Goal: Task Accomplishment & Management: Complete application form

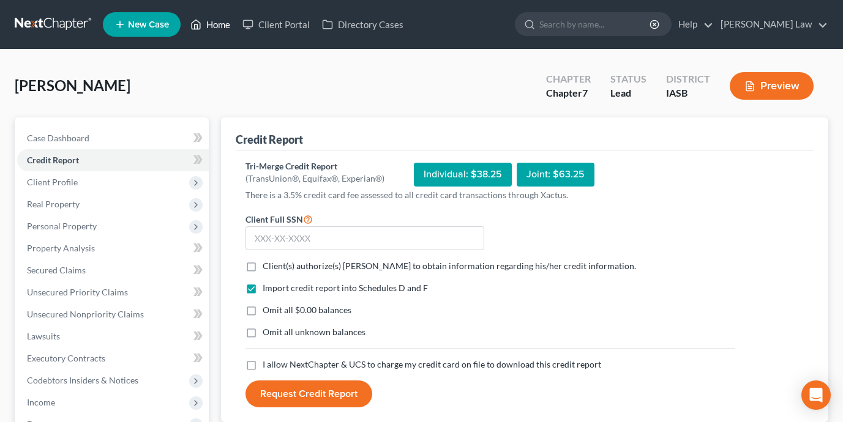
click at [212, 31] on link "Home" at bounding box center [210, 24] width 52 height 22
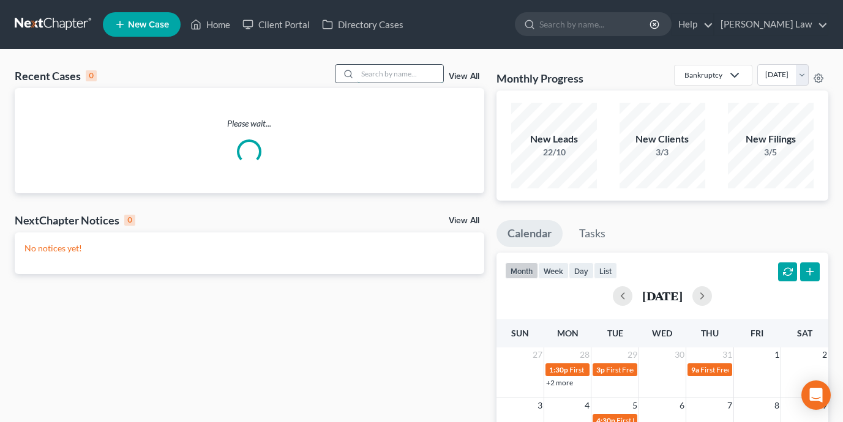
click at [375, 81] on input "search" at bounding box center [401, 74] width 86 height 18
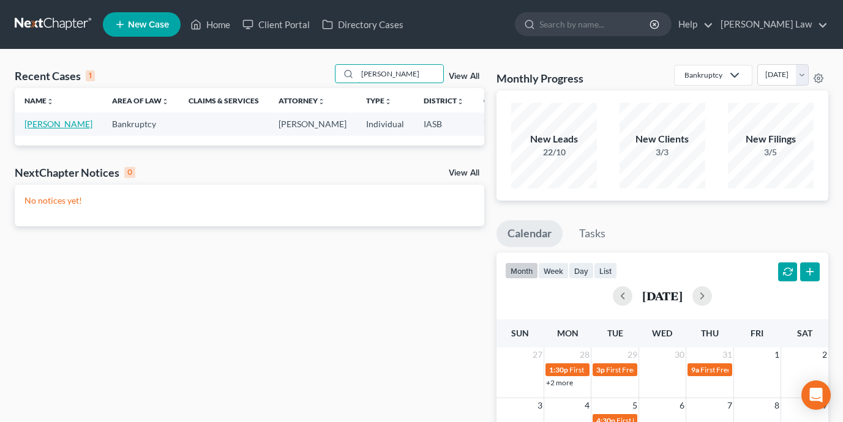
type input "[PERSON_NAME]"
click at [32, 121] on link "[PERSON_NAME]" at bounding box center [58, 124] width 68 height 10
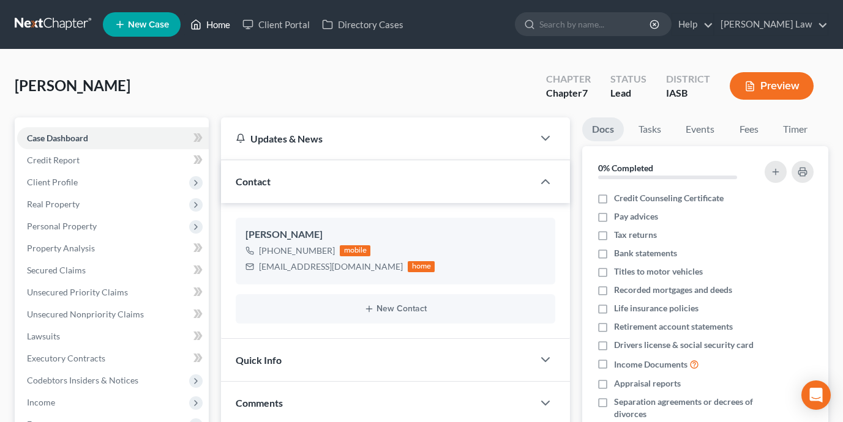
click at [219, 28] on link "Home" at bounding box center [210, 24] width 52 height 22
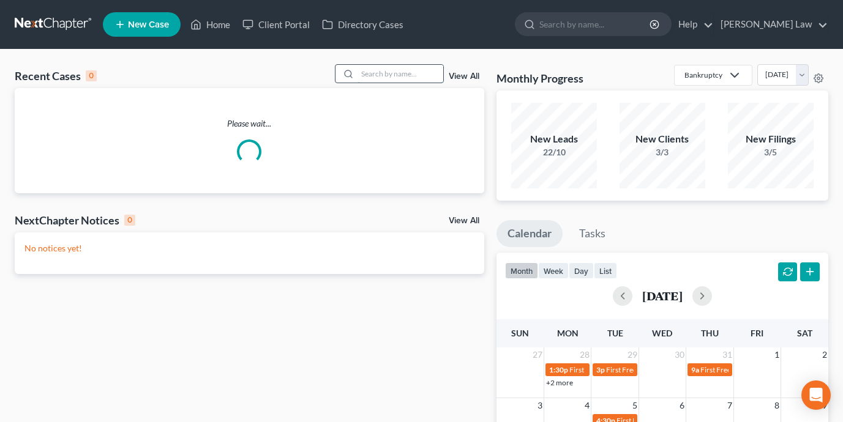
click at [403, 73] on input "search" at bounding box center [401, 74] width 86 height 18
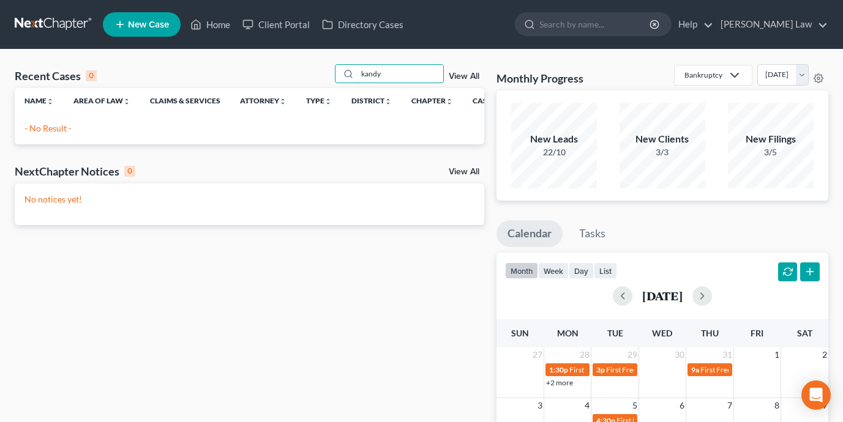
type input "kandy"
click at [152, 26] on span "New Case" at bounding box center [148, 24] width 41 height 9
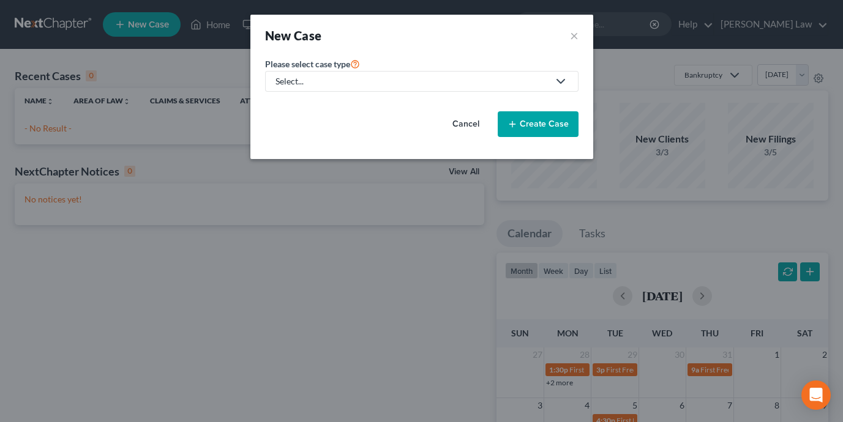
click at [344, 79] on div "Select..." at bounding box center [411, 81] width 273 height 12
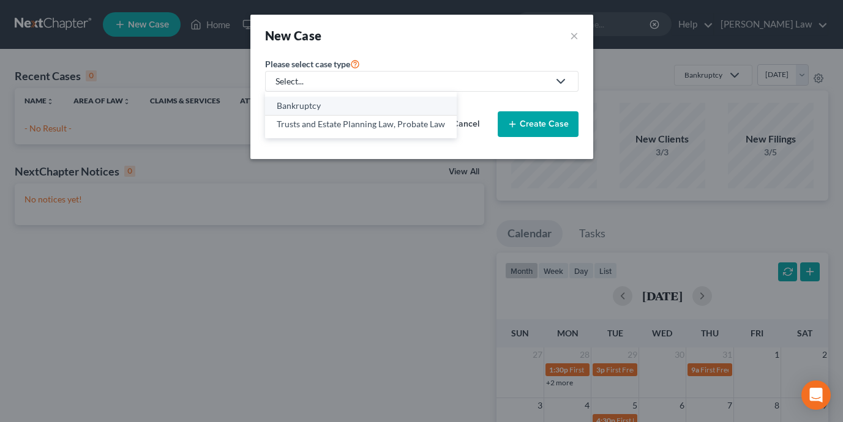
click at [340, 106] on div "Bankruptcy" at bounding box center [361, 106] width 168 height 12
select select "30"
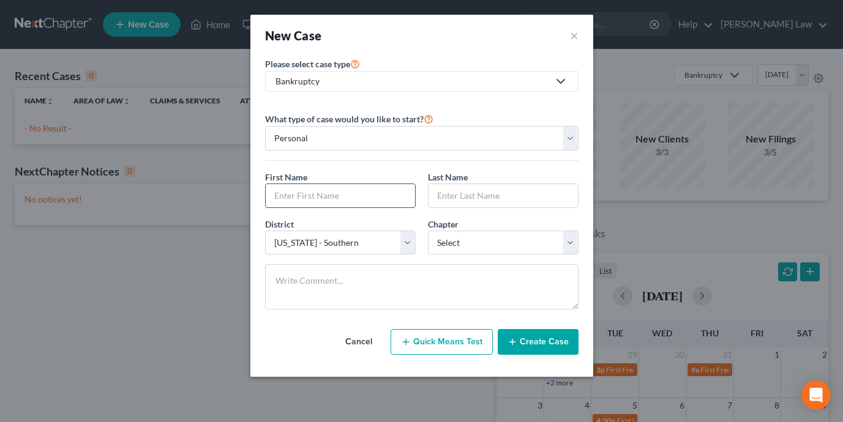
click at [345, 197] on input "text" at bounding box center [340, 195] width 149 height 23
type input "Kandy"
click at [480, 202] on input "text" at bounding box center [503, 195] width 149 height 23
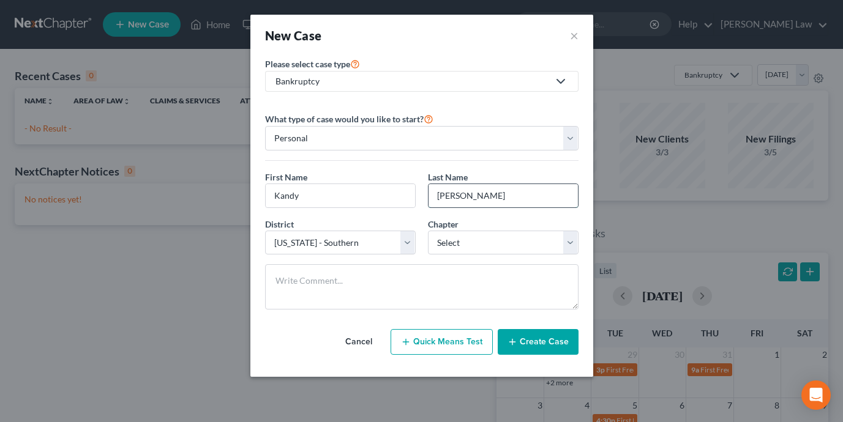
type input "[PERSON_NAME]"
click at [520, 245] on select "Select 7 11 12 13" at bounding box center [503, 243] width 151 height 24
select select "0"
click at [545, 351] on button "Create Case" at bounding box center [538, 342] width 81 height 26
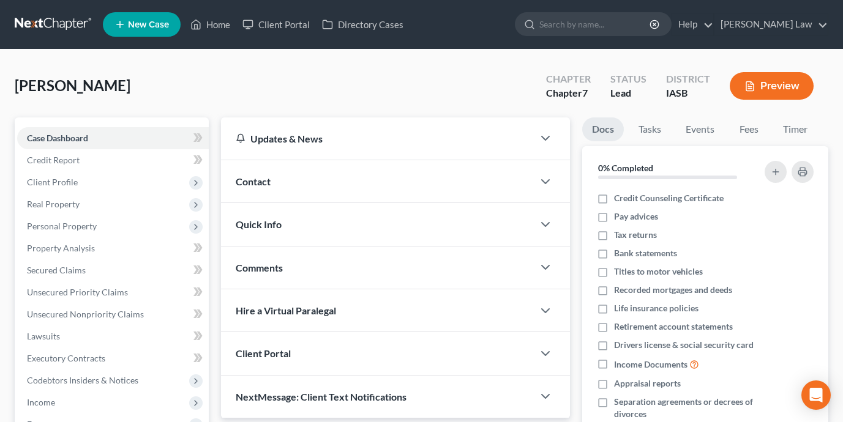
click at [365, 176] on div "Contact" at bounding box center [377, 181] width 312 height 42
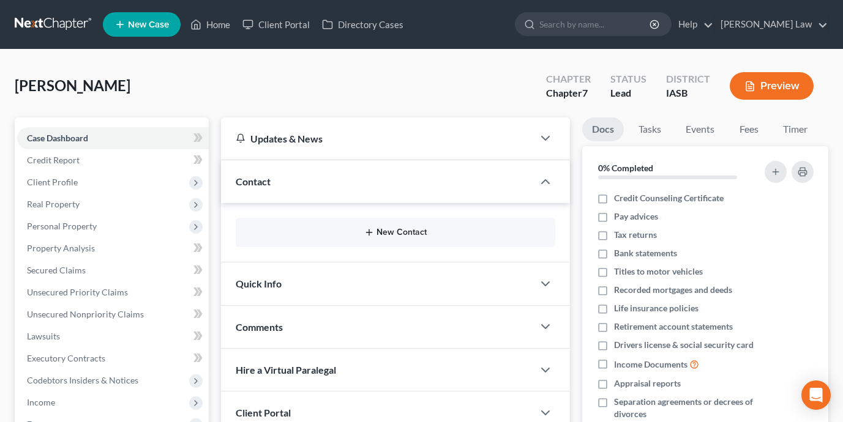
click at [389, 229] on button "New Contact" at bounding box center [395, 233] width 300 height 10
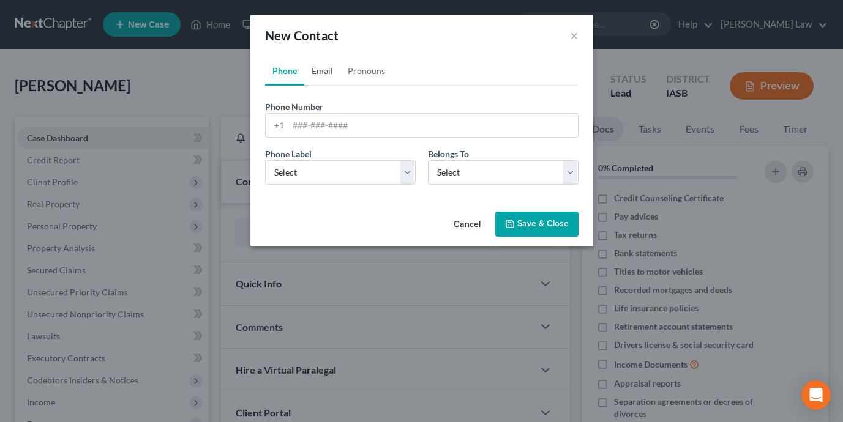
click at [320, 62] on link "Email" at bounding box center [322, 70] width 36 height 29
click at [339, 129] on input "email" at bounding box center [433, 125] width 290 height 23
paste input "[EMAIL_ADDRESS][PERSON_NAME][DOMAIN_NAME]"
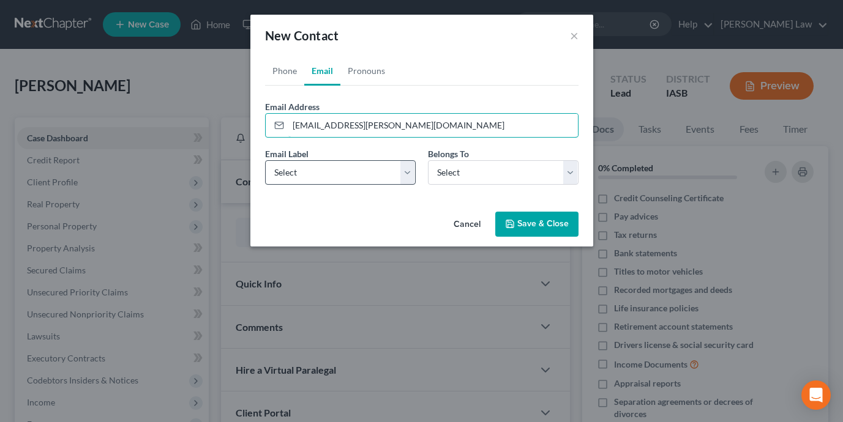
type input "[EMAIL_ADDRESS][PERSON_NAME][DOMAIN_NAME]"
click at [321, 173] on select "Select Home Work Other" at bounding box center [340, 172] width 151 height 24
select select "0"
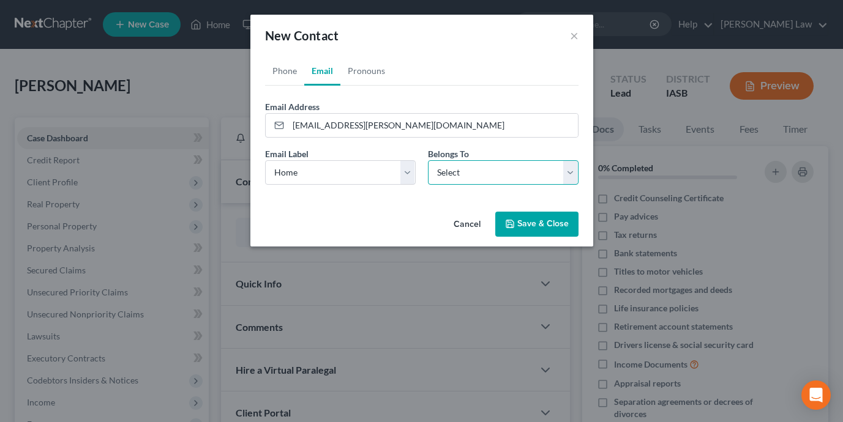
click at [463, 170] on select "Select Client Other" at bounding box center [503, 172] width 151 height 24
select select "0"
click at [282, 72] on link "Phone" at bounding box center [284, 70] width 39 height 29
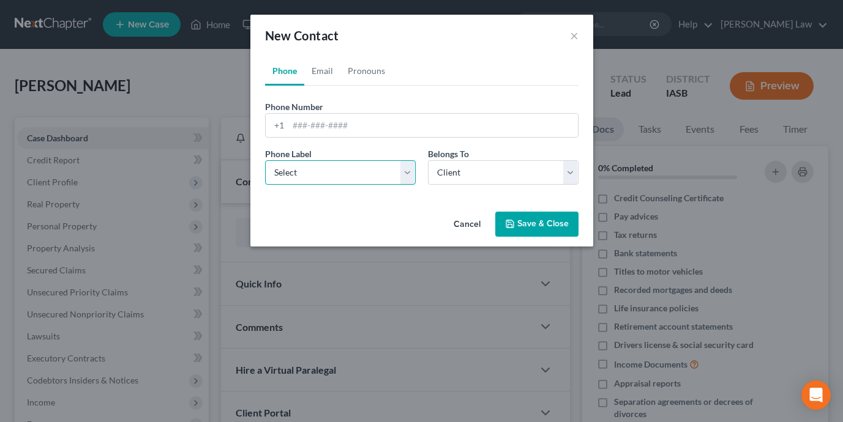
click at [350, 176] on select "Select Mobile Home Work Other" at bounding box center [340, 172] width 151 height 24
select select "0"
click at [361, 125] on input "tel" at bounding box center [433, 125] width 290 height 23
paste input "[PHONE_NUMBER]"
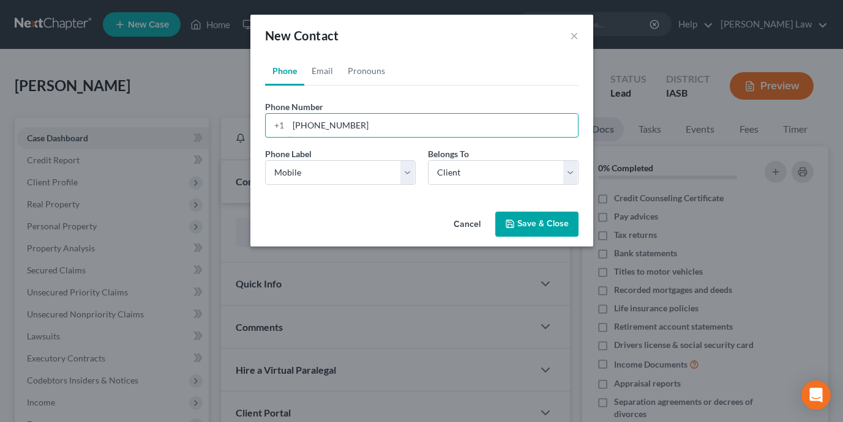
type input "[PHONE_NUMBER]"
click at [538, 230] on button "Save & Close" at bounding box center [536, 225] width 83 height 26
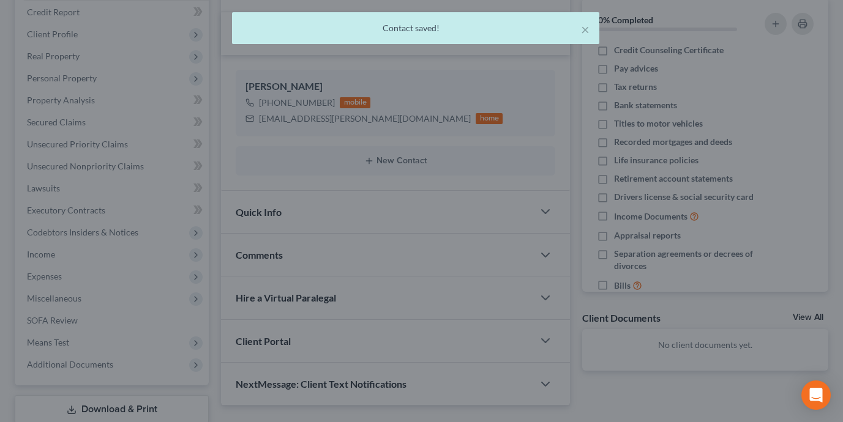
scroll to position [227, 0]
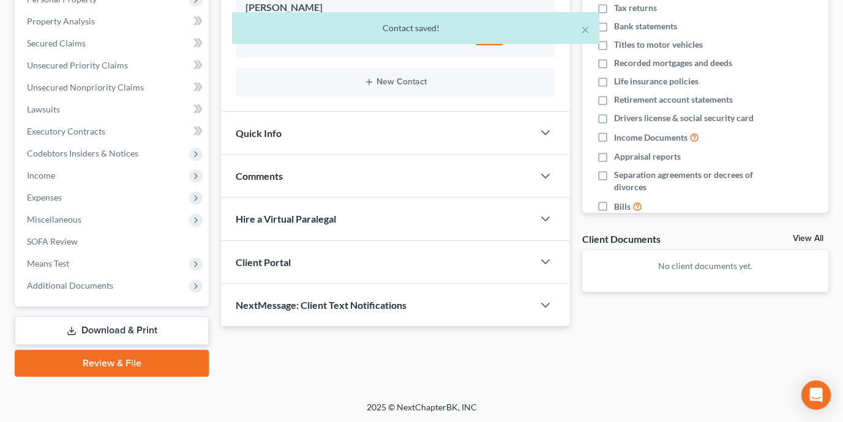
click at [504, 305] on div "NextMessage: Client Text Notifications" at bounding box center [377, 305] width 312 height 42
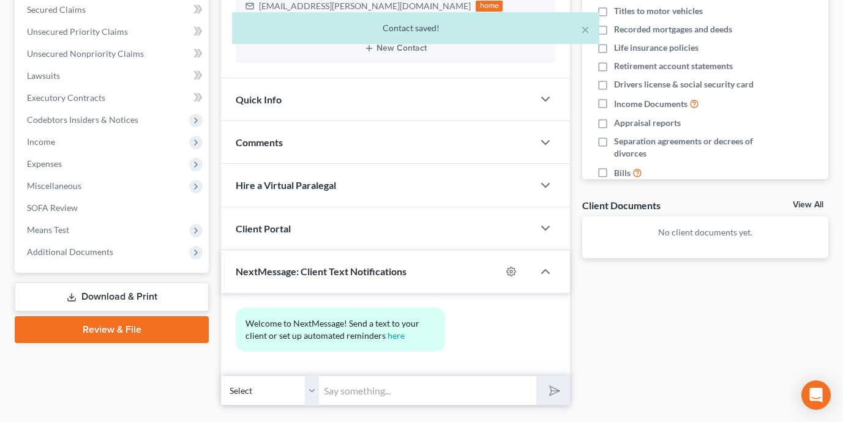
scroll to position [290, 0]
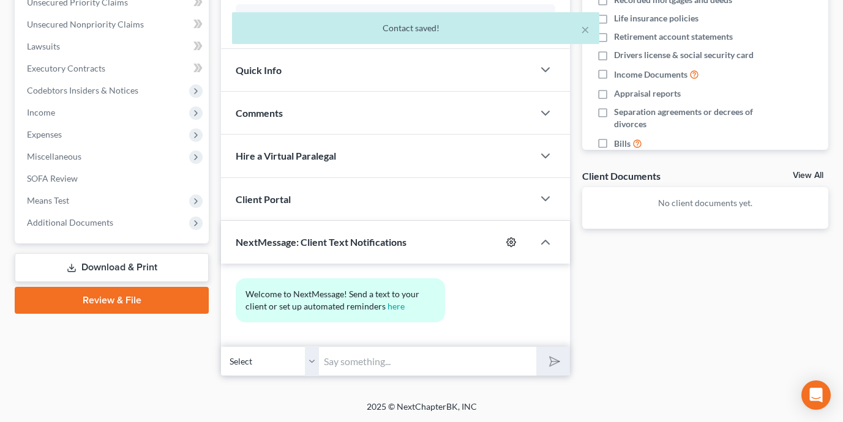
click at [508, 244] on icon "button" at bounding box center [511, 243] width 10 height 10
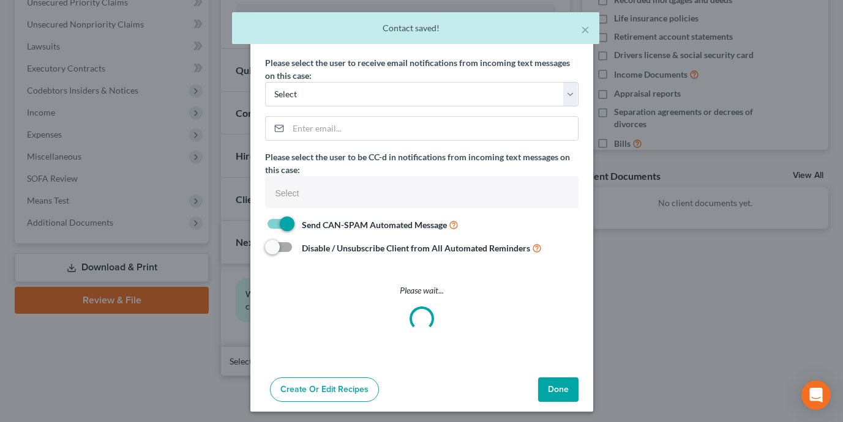
select select
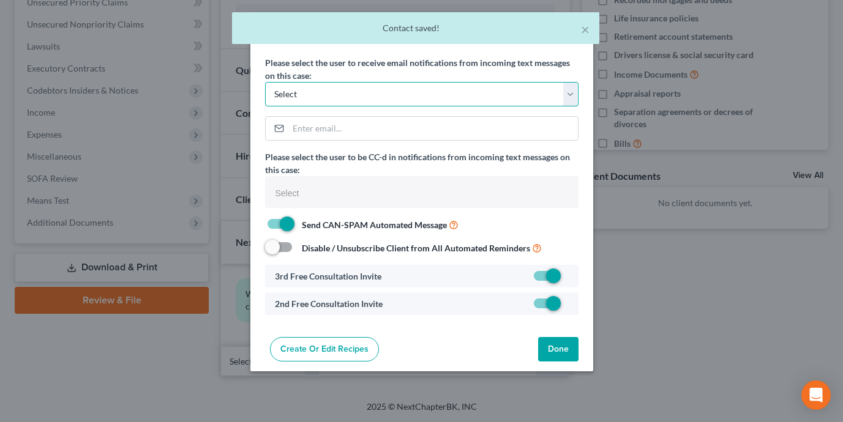
click at [421, 103] on select "Select [PERSON_NAME][EMAIL_ADDRESS][DOMAIN_NAME] [PERSON_NAME][EMAIL_ADDRESS][D…" at bounding box center [421, 94] width 313 height 24
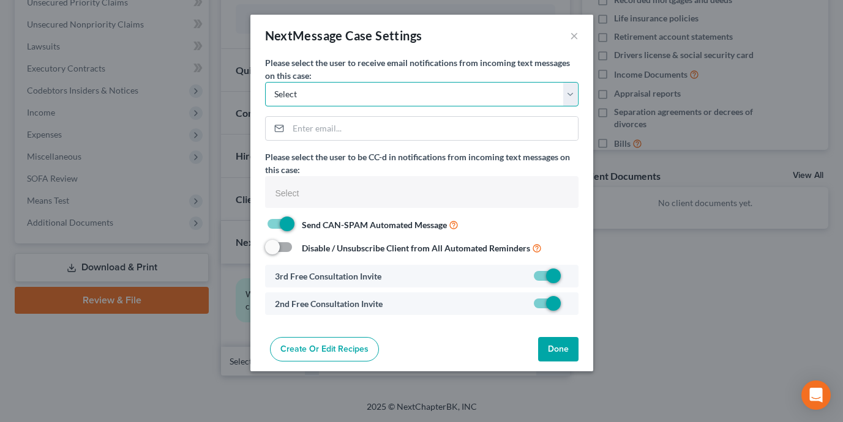
select select "0"
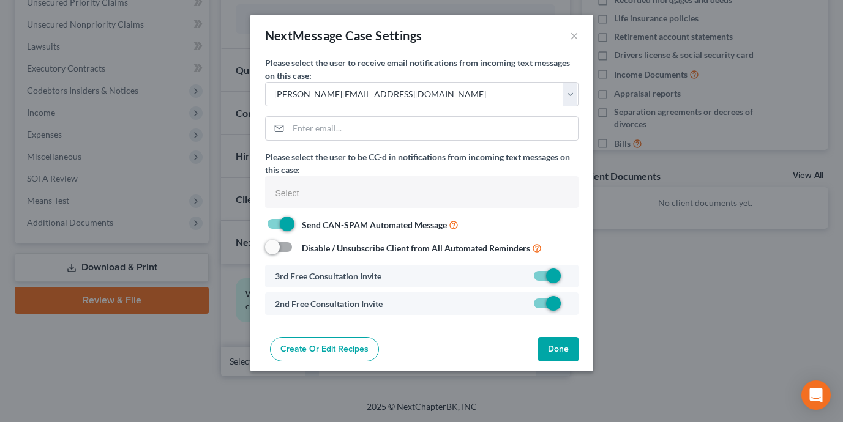
click at [565, 343] on button "Done" at bounding box center [558, 349] width 40 height 24
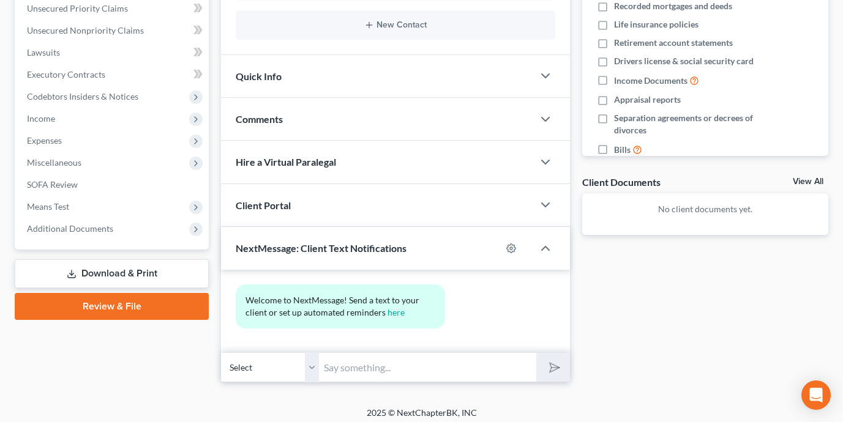
scroll to position [276, 0]
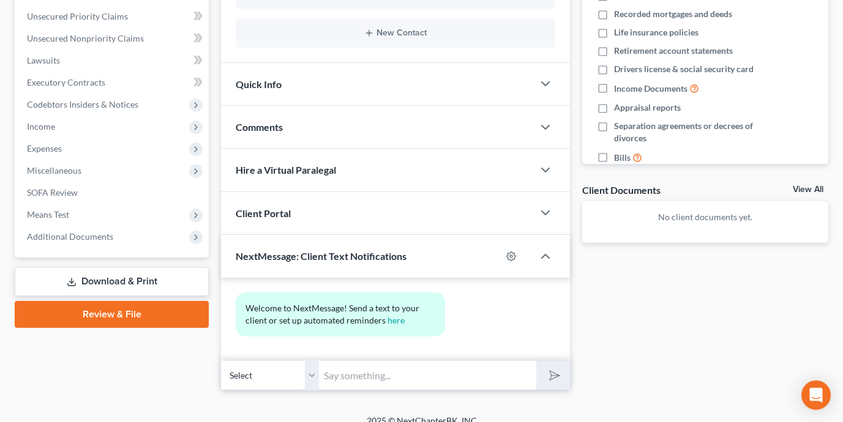
click at [461, 207] on div "Client Portal" at bounding box center [377, 213] width 312 height 42
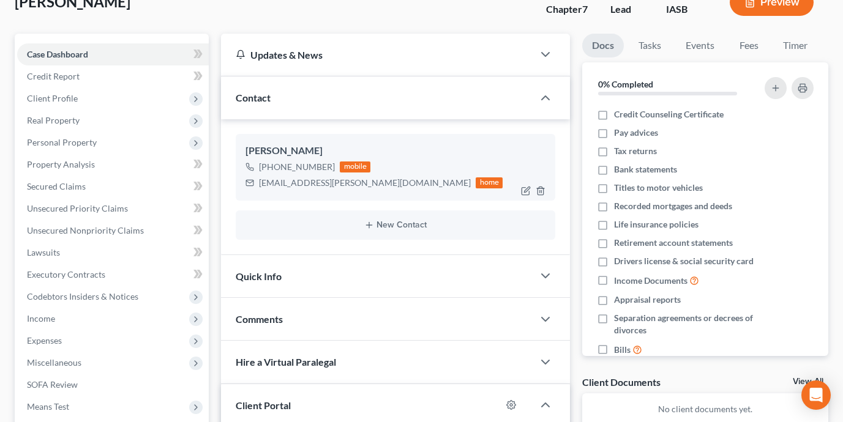
scroll to position [90, 0]
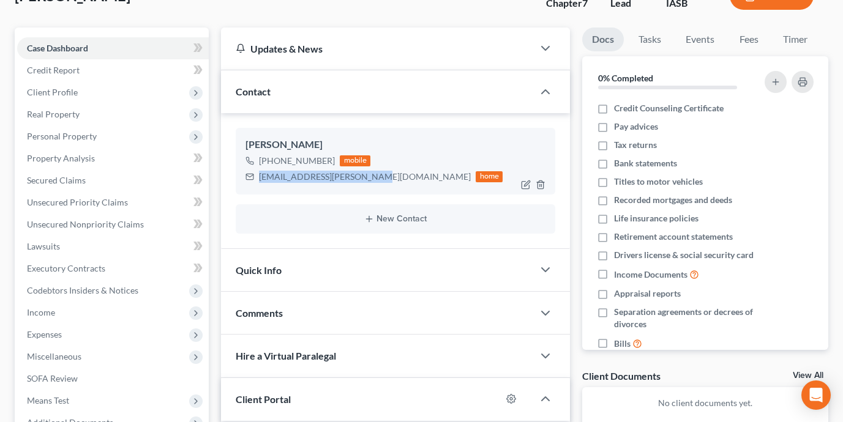
drag, startPoint x: 369, startPoint y: 177, endPoint x: 260, endPoint y: 176, distance: 109.0
click at [260, 176] on div "[EMAIL_ADDRESS][PERSON_NAME][DOMAIN_NAME]" at bounding box center [365, 177] width 212 height 12
copy div "[EMAIL_ADDRESS][PERSON_NAME][DOMAIN_NAME]"
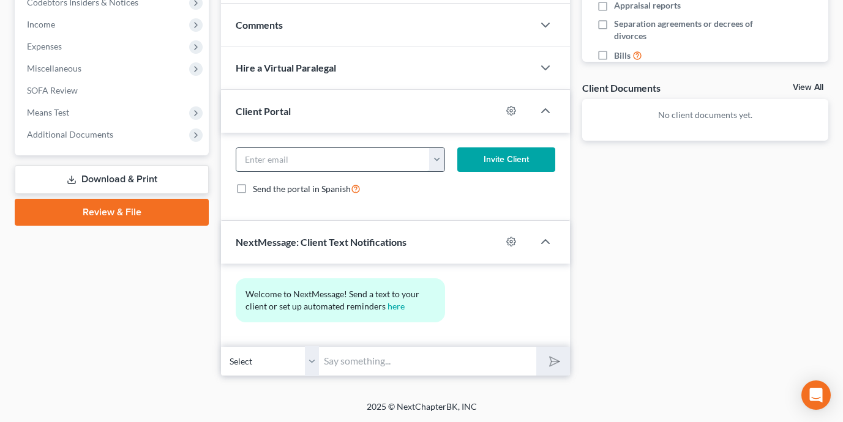
click at [351, 161] on input "email" at bounding box center [332, 159] width 193 height 23
paste input "[EMAIL_ADDRESS][PERSON_NAME][DOMAIN_NAME]"
type input "[EMAIL_ADDRESS][PERSON_NAME][DOMAIN_NAME]"
click at [488, 165] on button "Invite Client" at bounding box center [506, 160] width 99 height 24
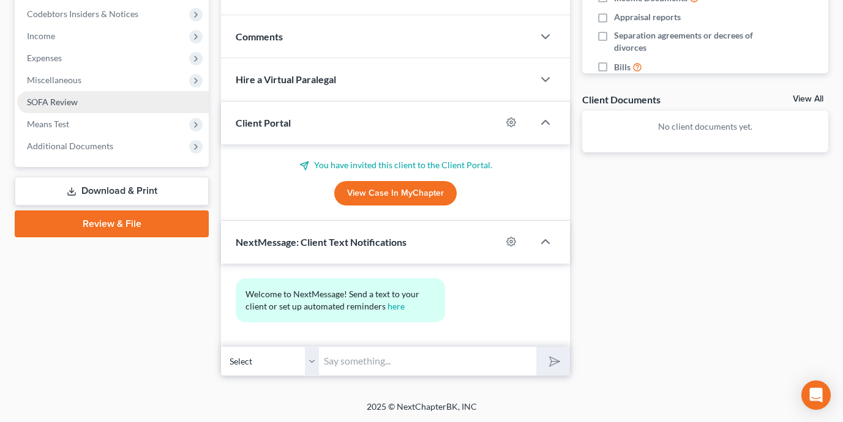
scroll to position [0, 0]
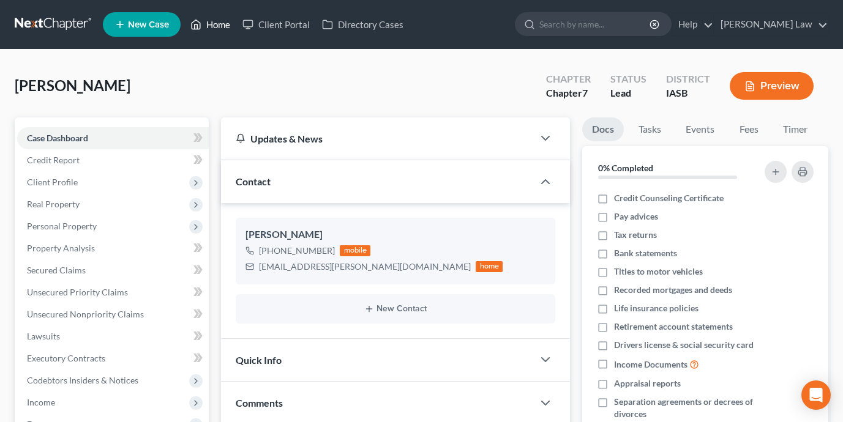
click at [219, 29] on link "Home" at bounding box center [210, 24] width 52 height 22
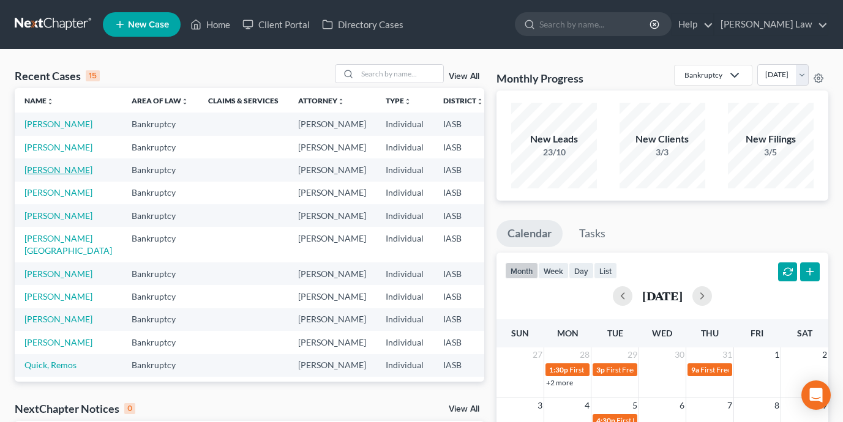
click at [34, 175] on link "[PERSON_NAME]" at bounding box center [58, 170] width 68 height 10
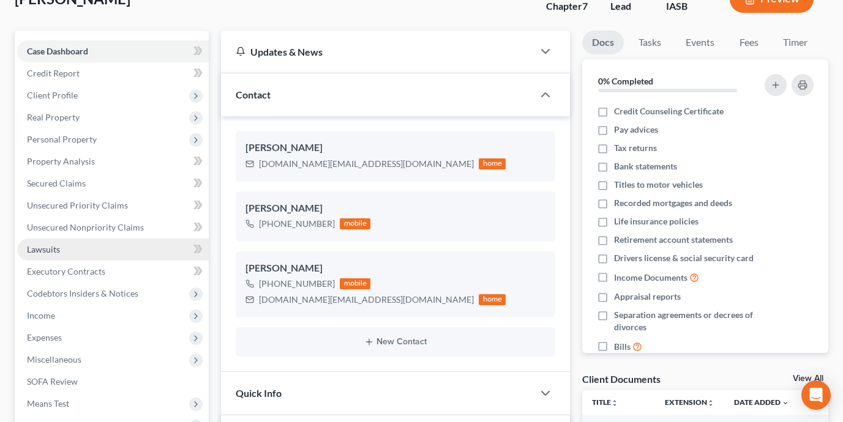
scroll to position [92, 0]
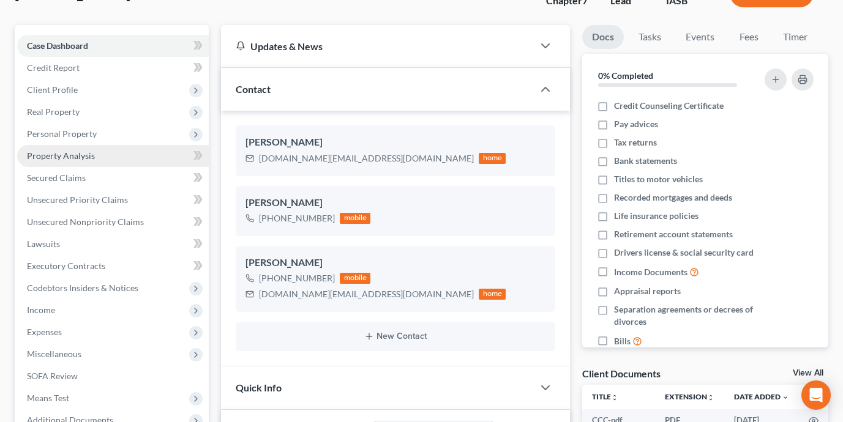
click at [118, 156] on link "Property Analysis" at bounding box center [113, 156] width 192 height 22
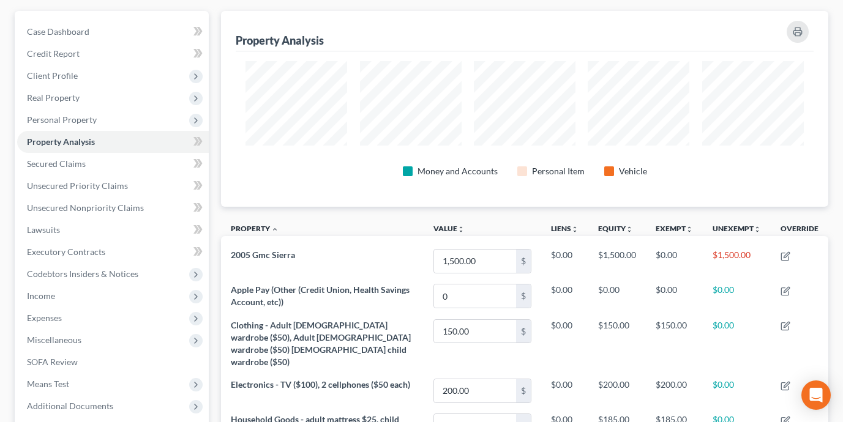
scroll to position [100, 0]
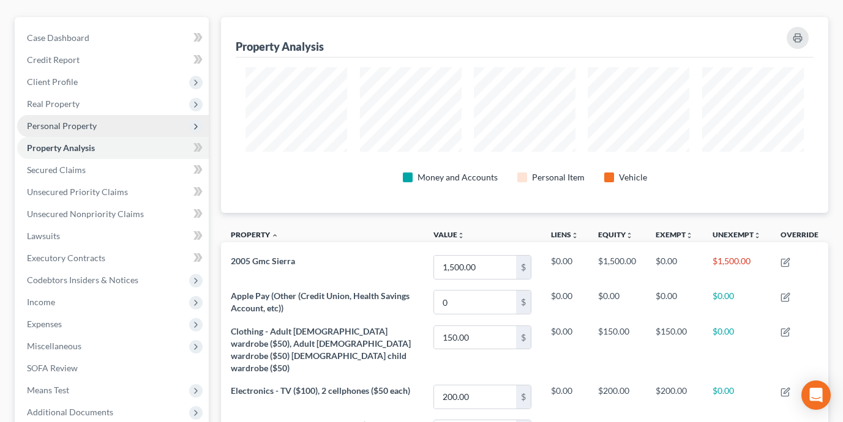
click at [131, 127] on span "Personal Property" at bounding box center [113, 126] width 192 height 22
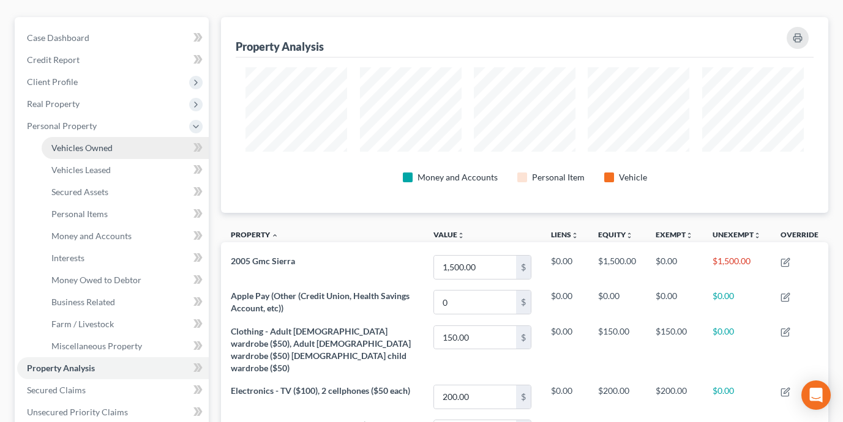
click at [133, 144] on link "Vehicles Owned" at bounding box center [125, 148] width 167 height 22
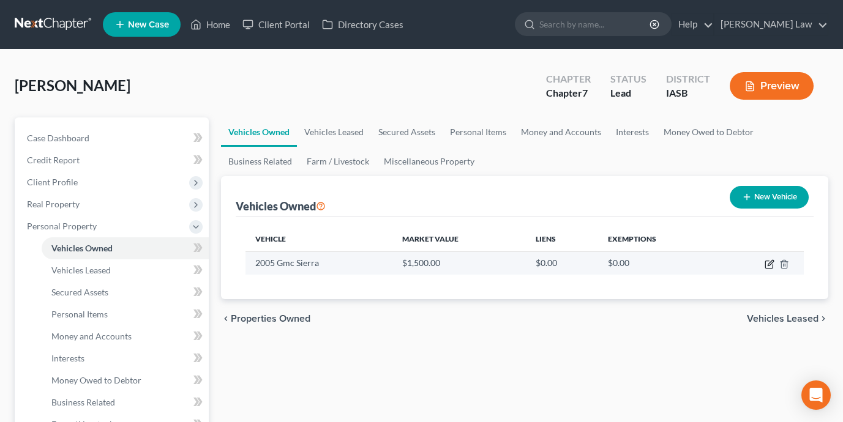
click at [770, 262] on icon "button" at bounding box center [771, 263] width 6 height 6
select select "0"
select select "21"
select select "4"
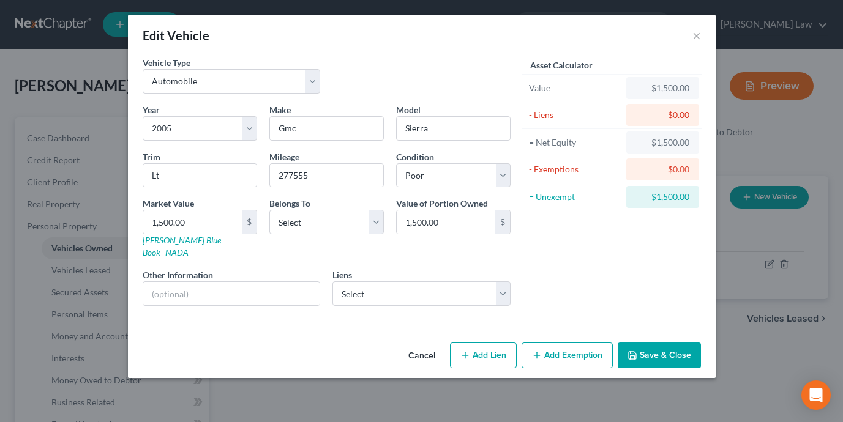
click at [575, 348] on button "Add Exemption" at bounding box center [567, 356] width 91 height 26
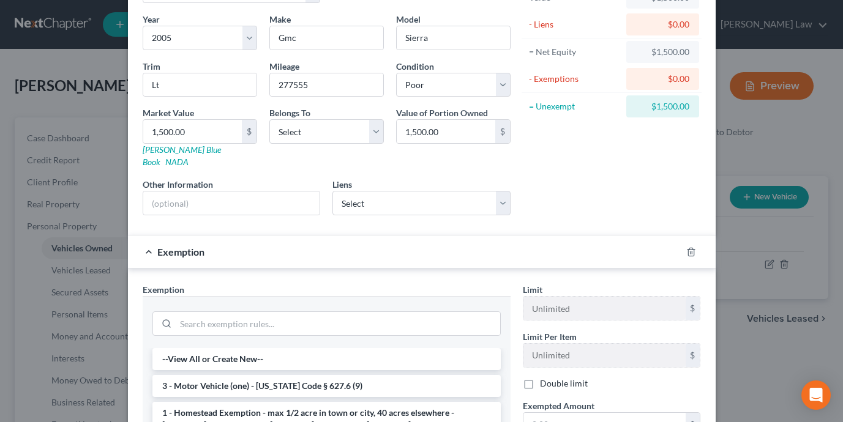
scroll to position [147, 0]
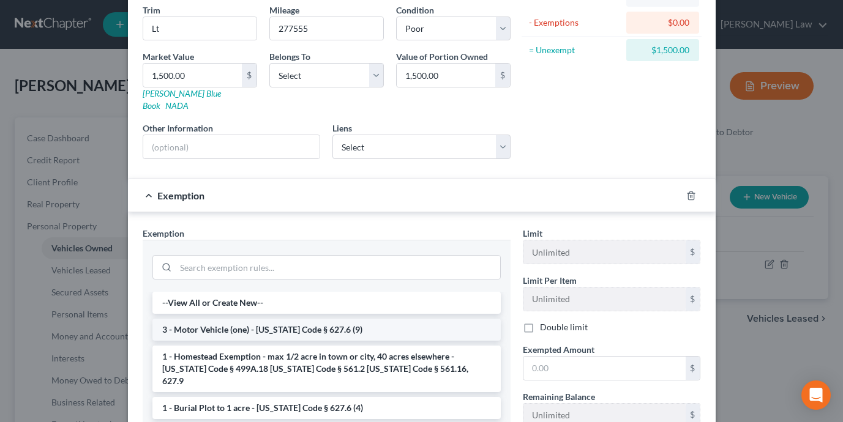
click at [415, 319] on li "3 - Motor Vehicle (one) - [US_STATE] Code § 627.6 (9)" at bounding box center [326, 330] width 348 height 22
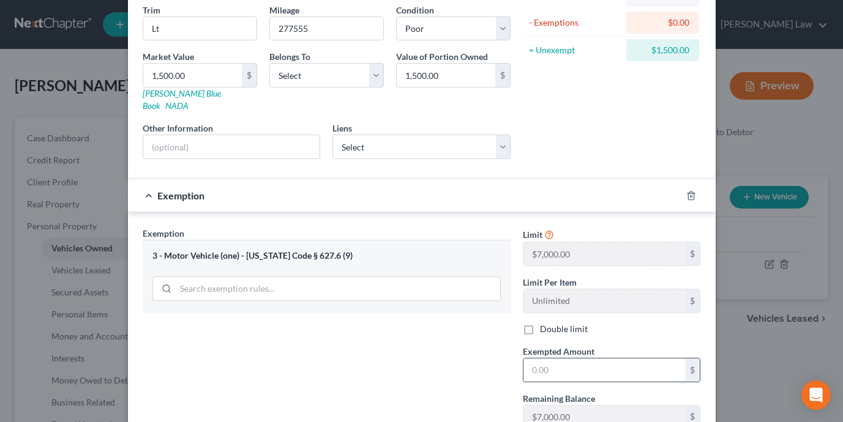
click at [557, 362] on input "text" at bounding box center [604, 370] width 162 height 23
type input "1,500"
click at [476, 351] on div "Exemption Set must be selected for CA. Exemption * 3 - Motor Vehicle (one) - [U…" at bounding box center [327, 333] width 380 height 212
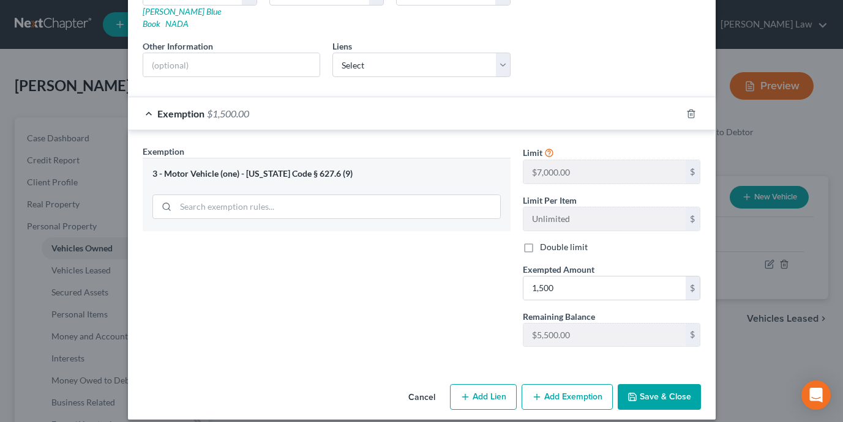
click at [643, 397] on button "Save & Close" at bounding box center [659, 397] width 83 height 26
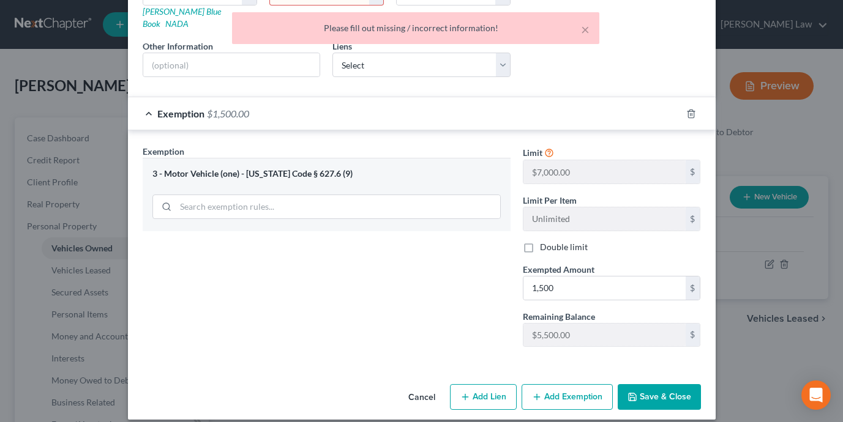
click at [635, 392] on icon "button" at bounding box center [632, 397] width 10 height 10
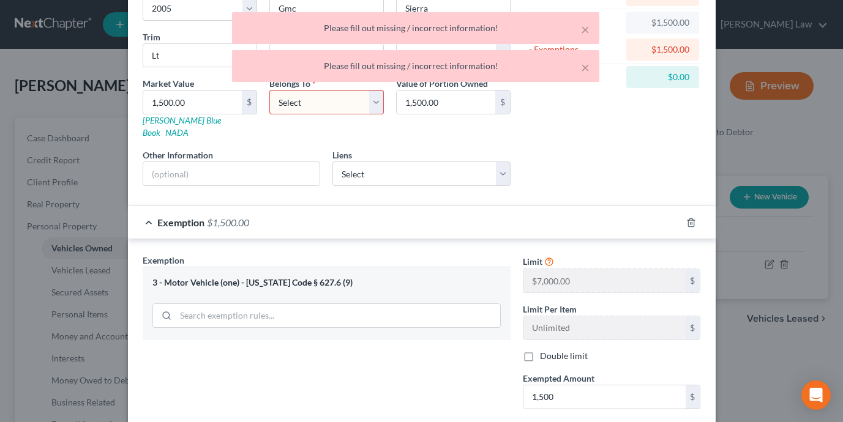
scroll to position [0, 0]
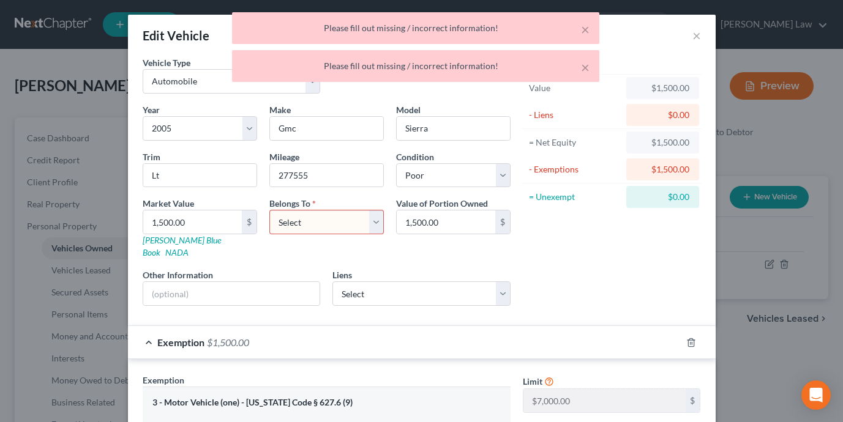
click at [326, 219] on select "Select Debtor 1 Only Debtor 2 Only Debtor 1 And Debtor 2 Only At Least One Of T…" at bounding box center [326, 222] width 114 height 24
select select "0"
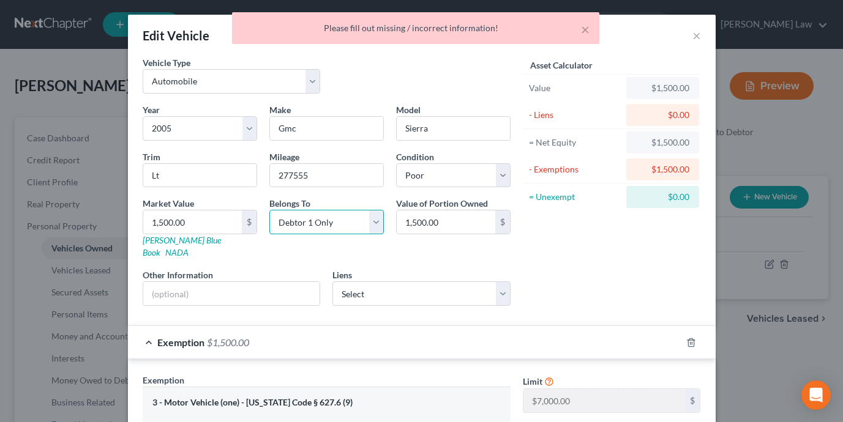
scroll to position [229, 0]
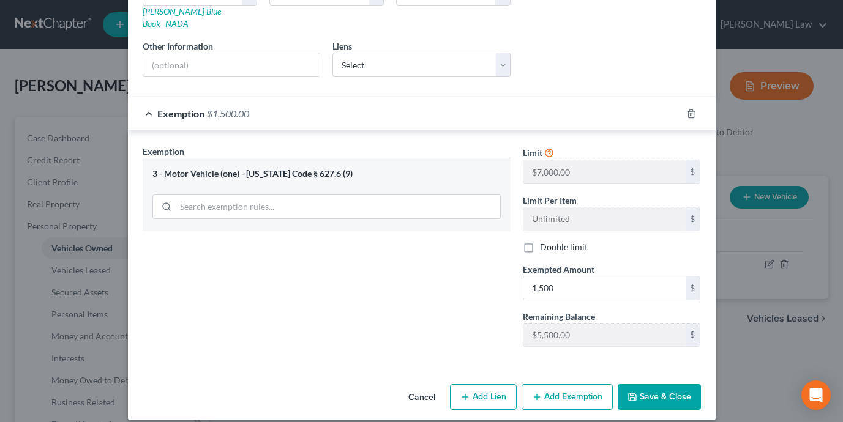
click at [656, 394] on button "Save & Close" at bounding box center [659, 397] width 83 height 26
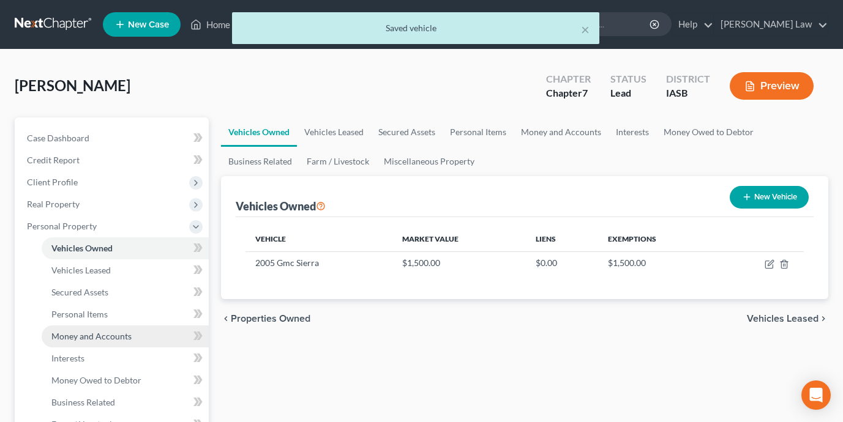
click at [159, 334] on link "Money and Accounts" at bounding box center [125, 337] width 167 height 22
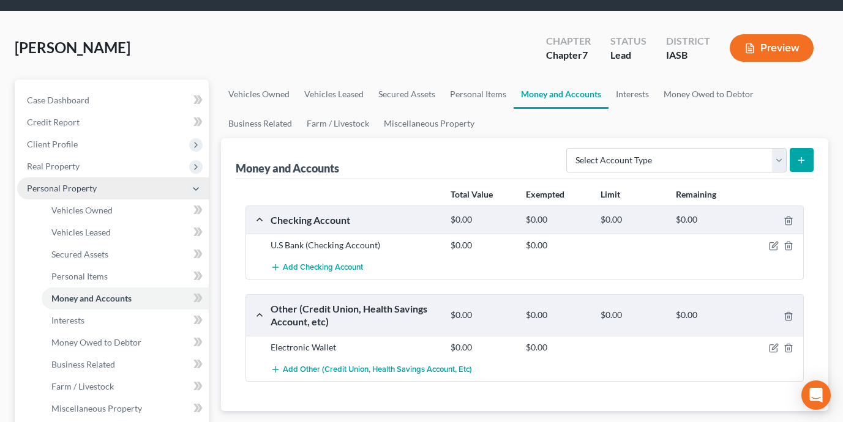
scroll to position [13, 0]
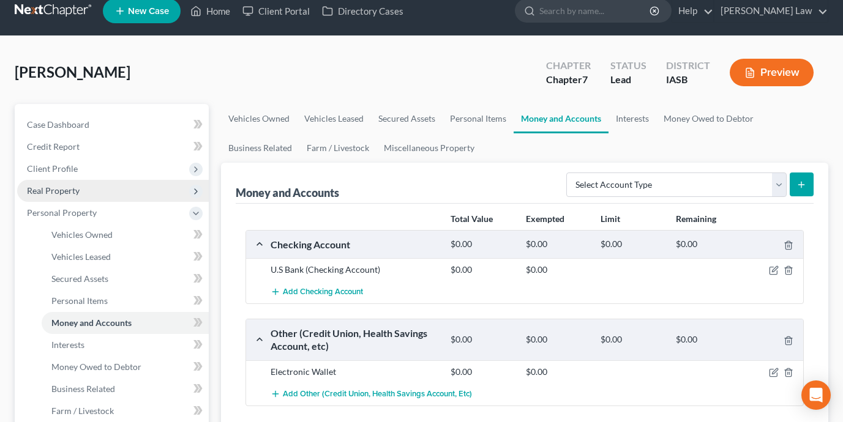
click at [120, 192] on span "Real Property" at bounding box center [113, 191] width 192 height 22
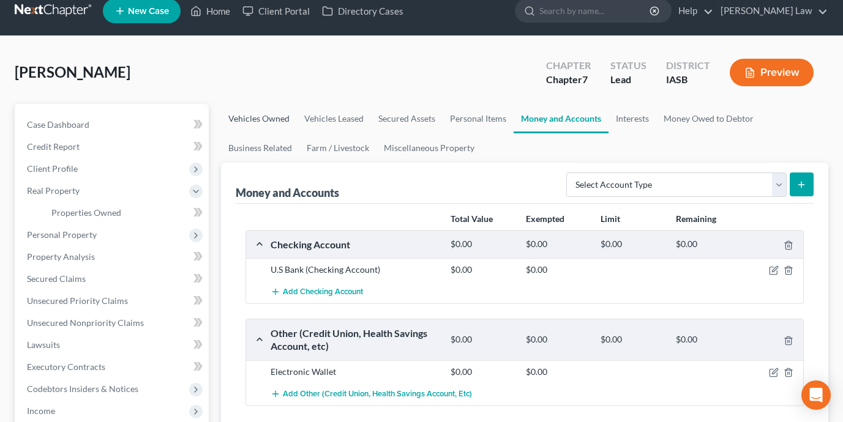
click at [263, 121] on link "Vehicles Owned" at bounding box center [259, 118] width 76 height 29
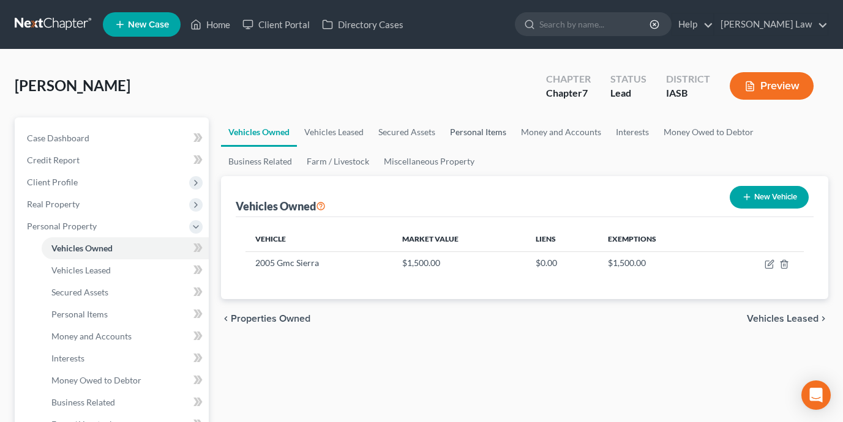
click at [476, 129] on link "Personal Items" at bounding box center [478, 132] width 71 height 29
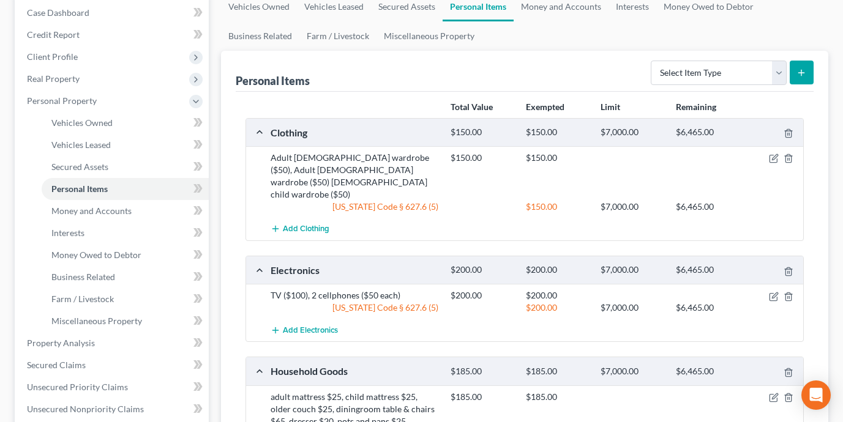
scroll to position [73, 0]
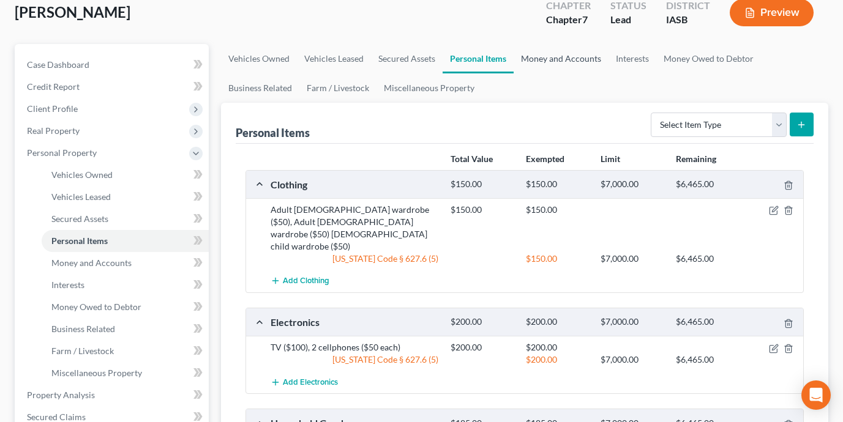
click at [561, 51] on link "Money and Accounts" at bounding box center [561, 58] width 95 height 29
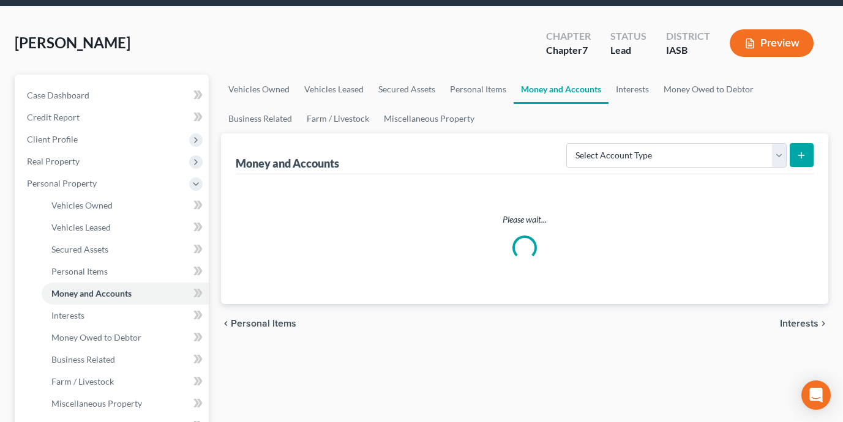
scroll to position [13, 0]
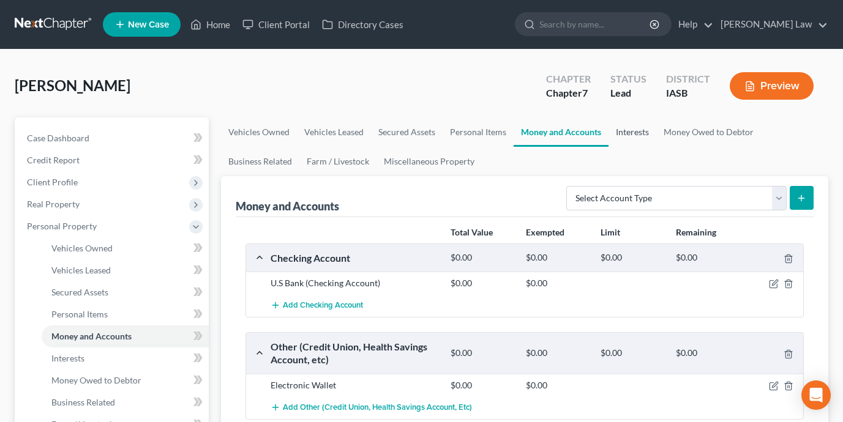
click at [629, 144] on link "Interests" at bounding box center [633, 132] width 48 height 29
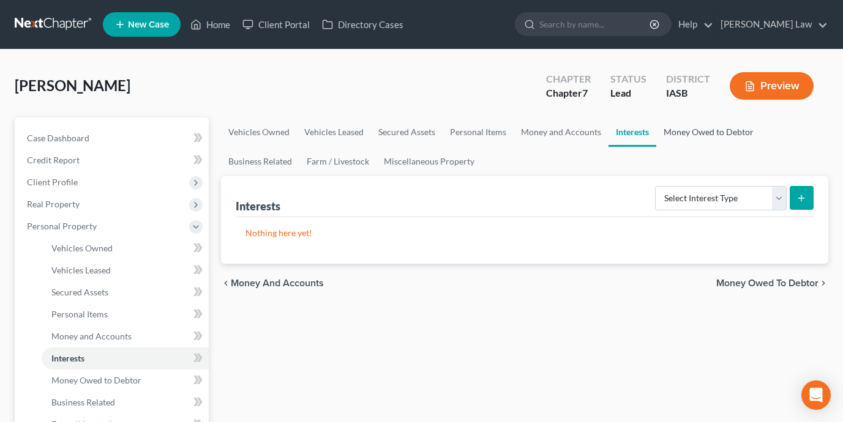
click at [703, 128] on link "Money Owed to Debtor" at bounding box center [708, 132] width 105 height 29
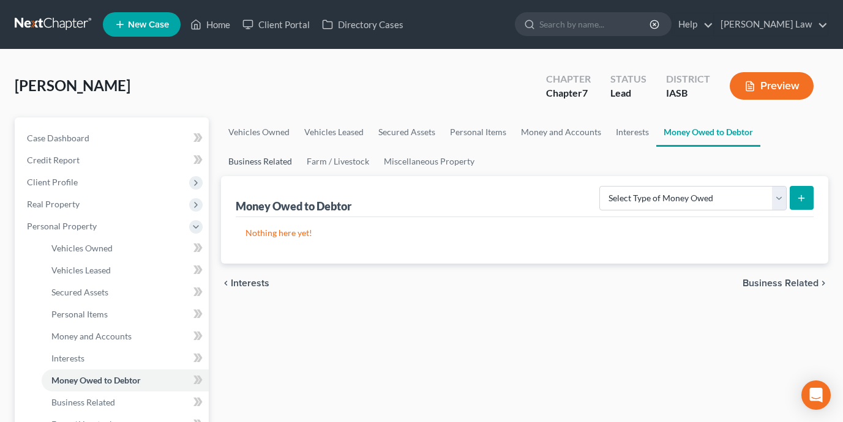
click at [244, 159] on link "Business Related" at bounding box center [260, 161] width 78 height 29
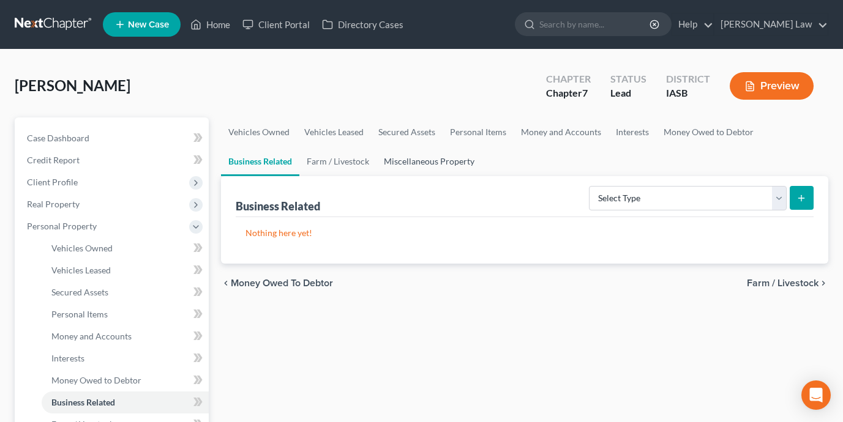
click at [429, 158] on link "Miscellaneous Property" at bounding box center [428, 161] width 105 height 29
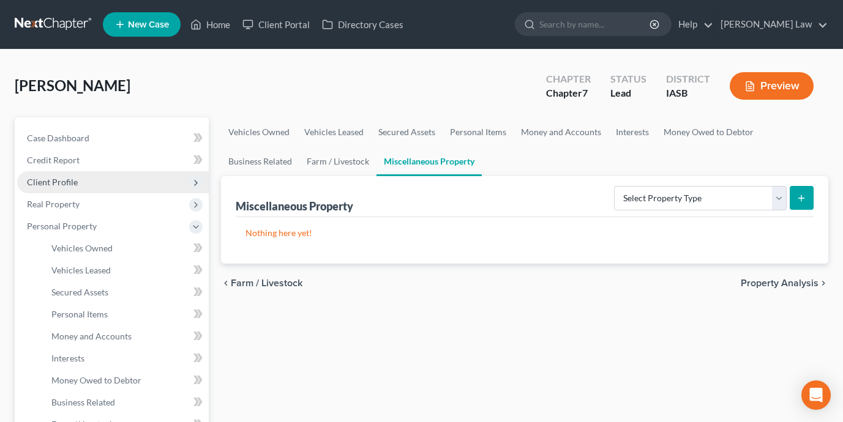
click at [104, 186] on span "Client Profile" at bounding box center [113, 182] width 192 height 22
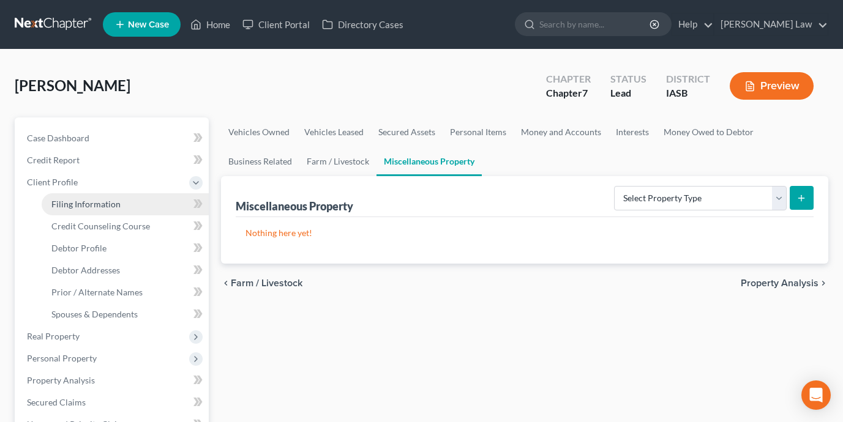
click at [114, 208] on span "Filing Information" at bounding box center [85, 204] width 69 height 10
select select "1"
select select "0"
select select "30"
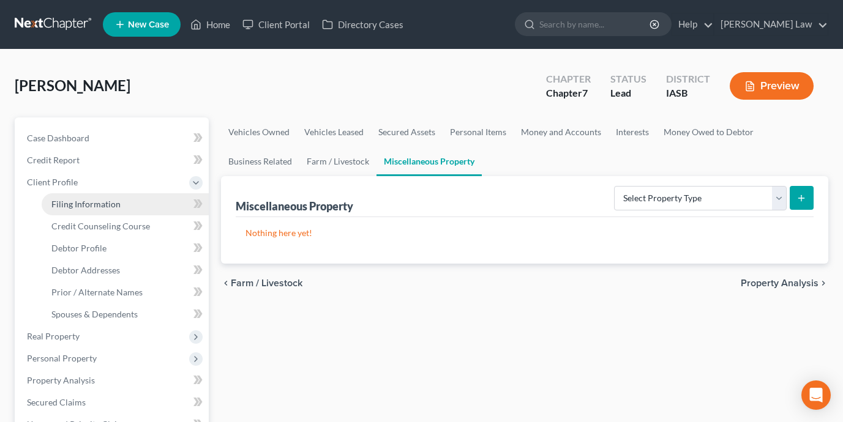
select select "16"
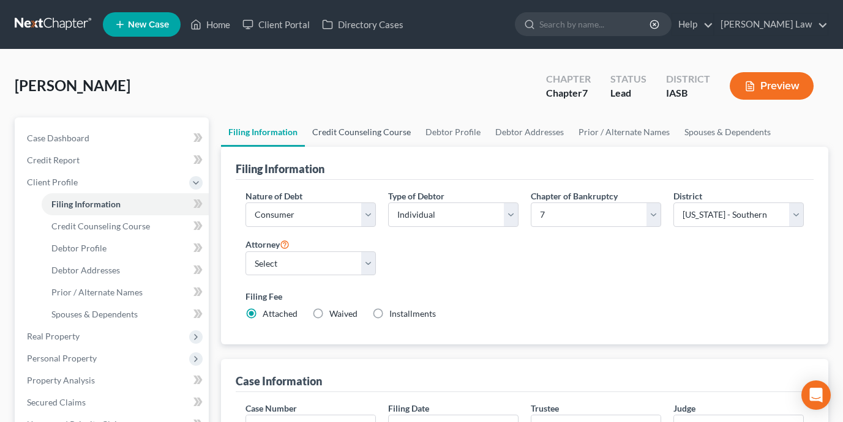
click at [326, 135] on link "Credit Counseling Course" at bounding box center [361, 132] width 113 height 29
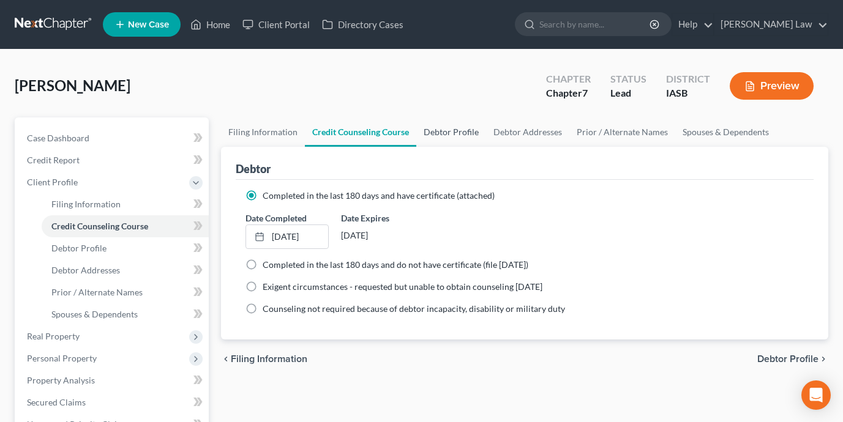
click at [452, 134] on link "Debtor Profile" at bounding box center [451, 132] width 70 height 29
select select "2"
select select "3"
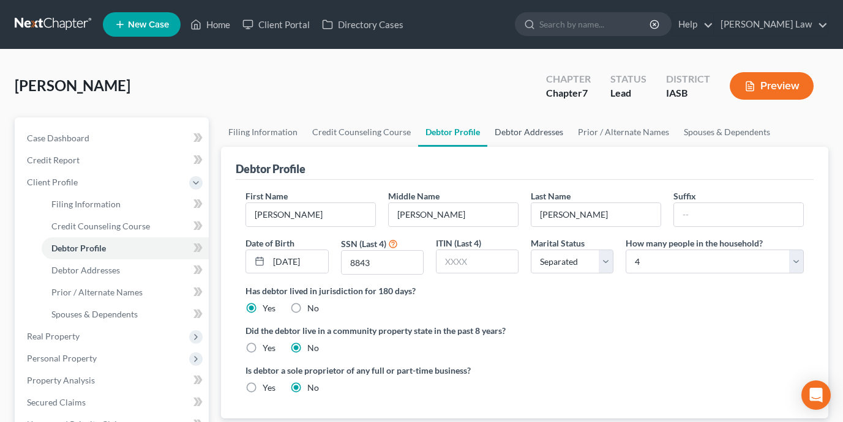
click at [541, 131] on link "Debtor Addresses" at bounding box center [528, 132] width 83 height 29
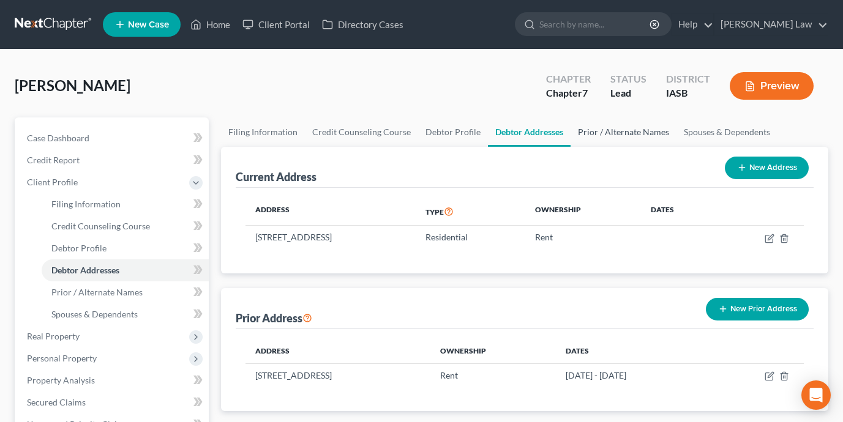
click at [607, 130] on link "Prior / Alternate Names" at bounding box center [624, 132] width 106 height 29
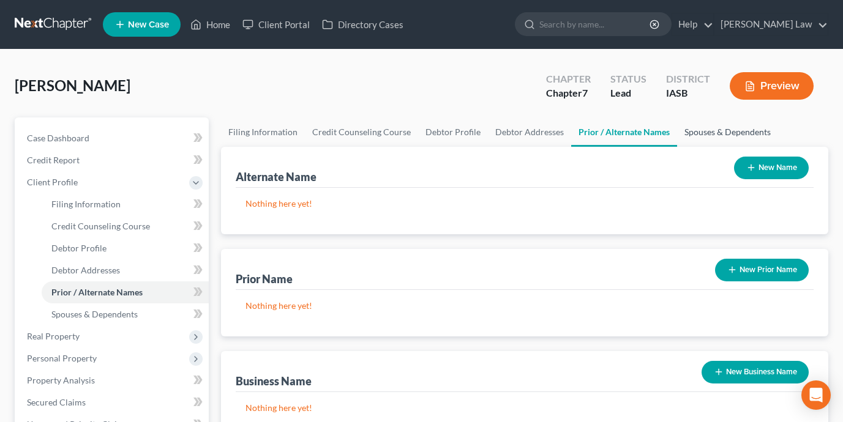
click at [712, 132] on link "Spouses & Dependents" at bounding box center [727, 132] width 101 height 29
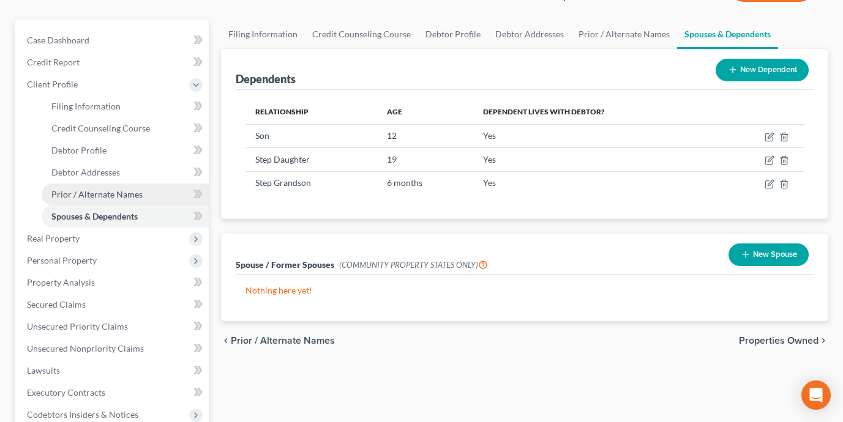
scroll to position [108, 0]
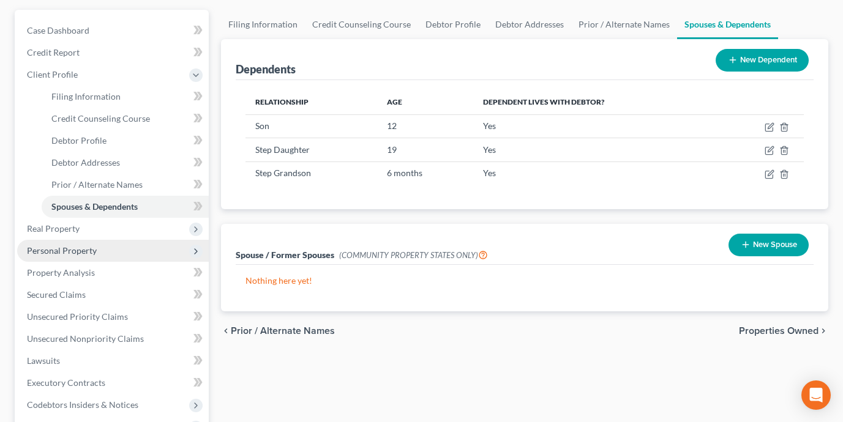
click at [134, 255] on span "Personal Property" at bounding box center [113, 251] width 192 height 22
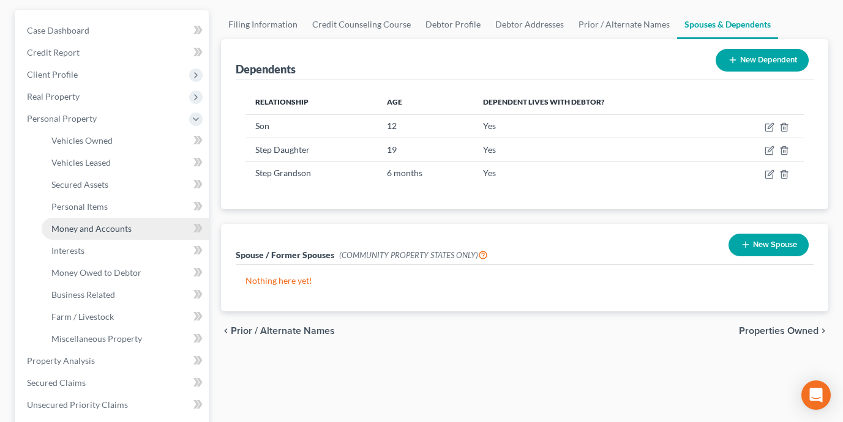
click at [122, 230] on span "Money and Accounts" at bounding box center [91, 228] width 80 height 10
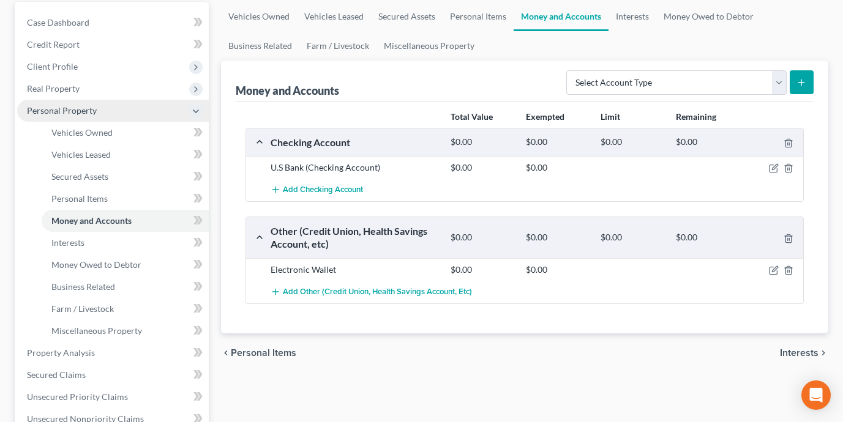
scroll to position [105, 0]
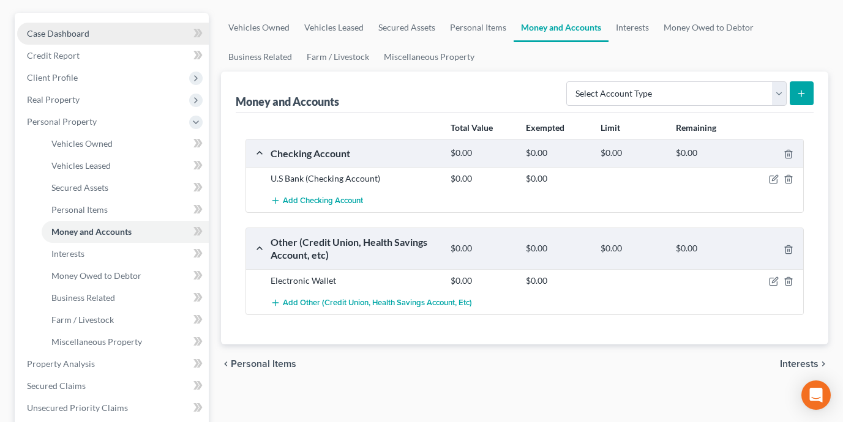
click at [129, 35] on link "Case Dashboard" at bounding box center [113, 34] width 192 height 22
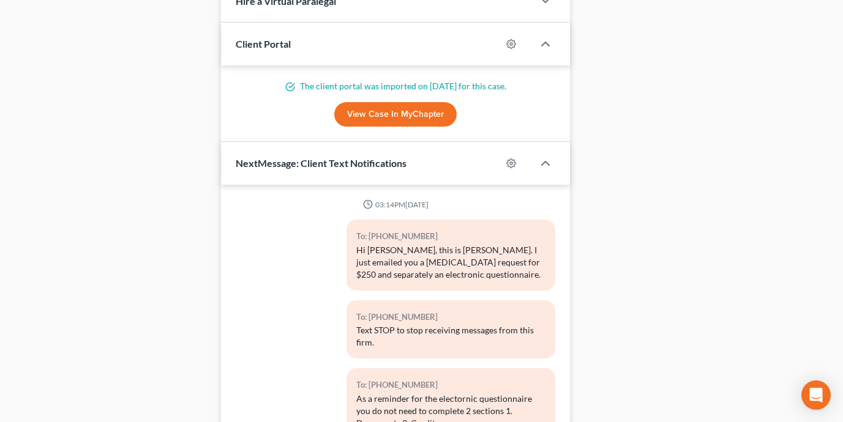
scroll to position [323, 0]
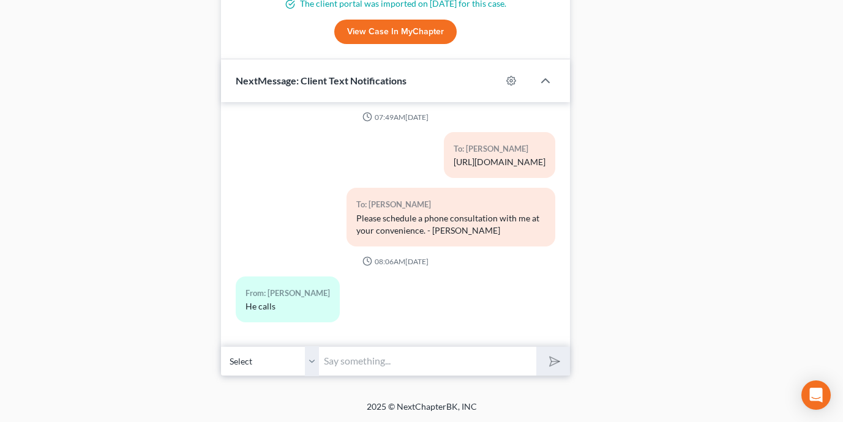
click at [400, 357] on input "text" at bounding box center [427, 361] width 217 height 30
type input "What is the balance of your US Bank Checking account as of right now?"
click at [536, 347] on button "submit" at bounding box center [553, 361] width 34 height 29
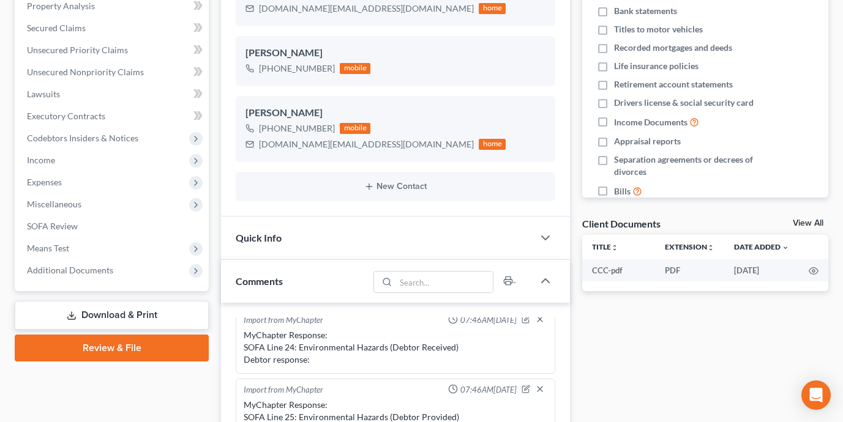
scroll to position [0, 0]
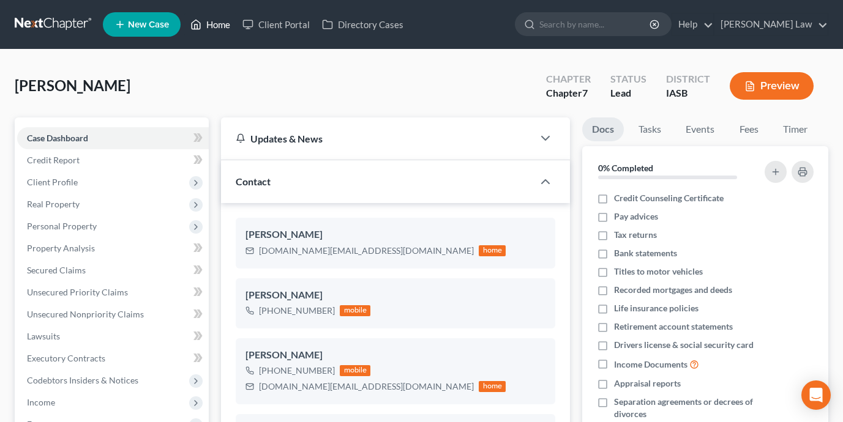
click at [201, 27] on icon at bounding box center [196, 24] width 9 height 9
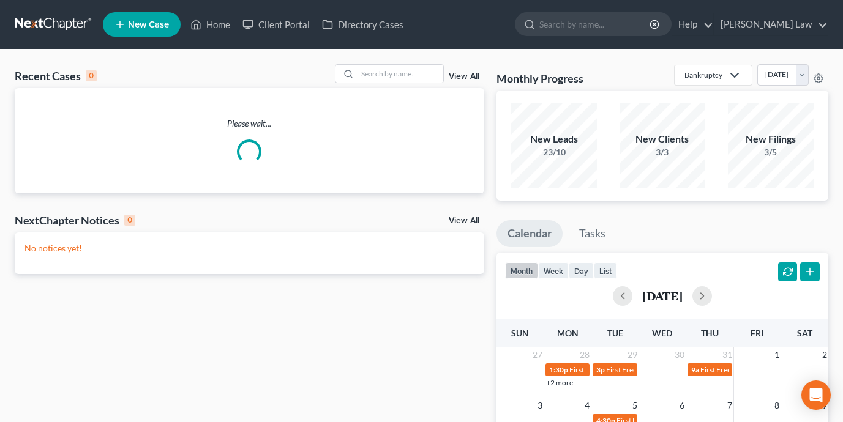
click at [395, 84] on div "Recent Cases 0 View All" at bounding box center [250, 76] width 470 height 24
click at [395, 78] on input "search" at bounding box center [401, 74] width 86 height 18
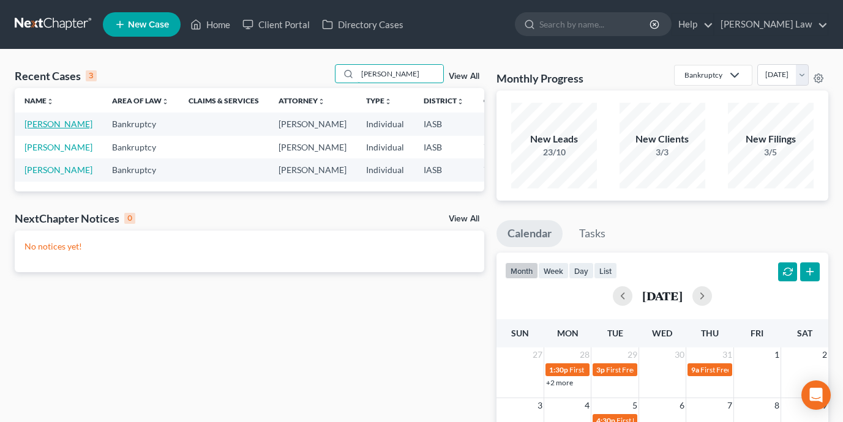
type input "[PERSON_NAME]"
click at [36, 129] on link "[PERSON_NAME]" at bounding box center [58, 124] width 68 height 10
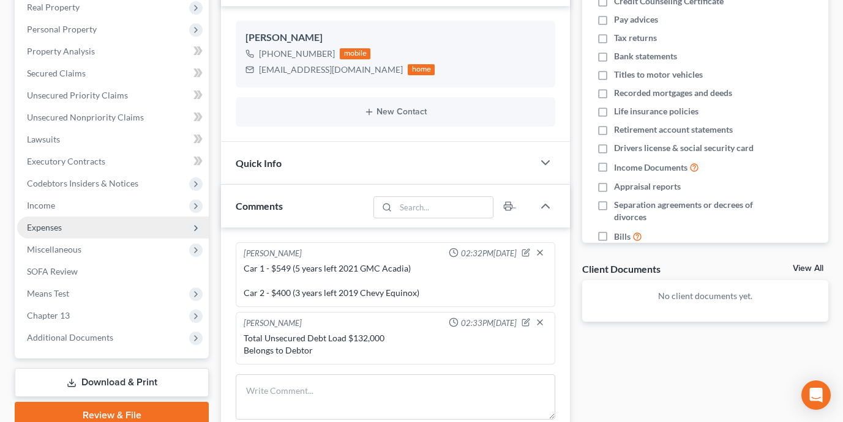
scroll to position [173, 0]
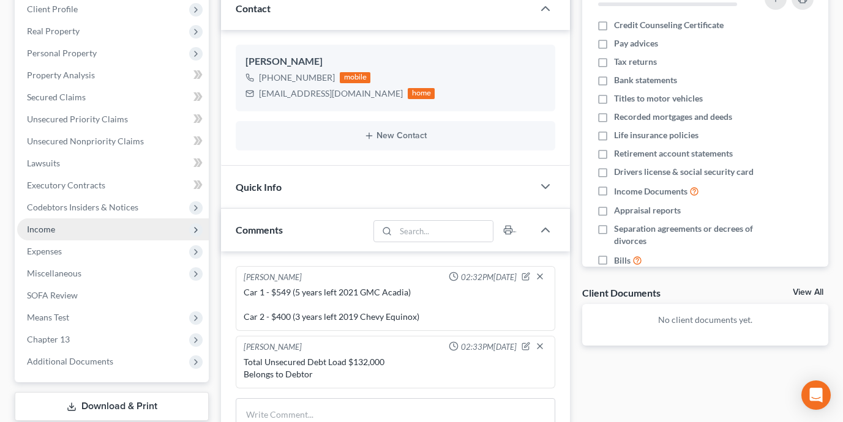
click at [113, 227] on span "Income" at bounding box center [113, 230] width 192 height 22
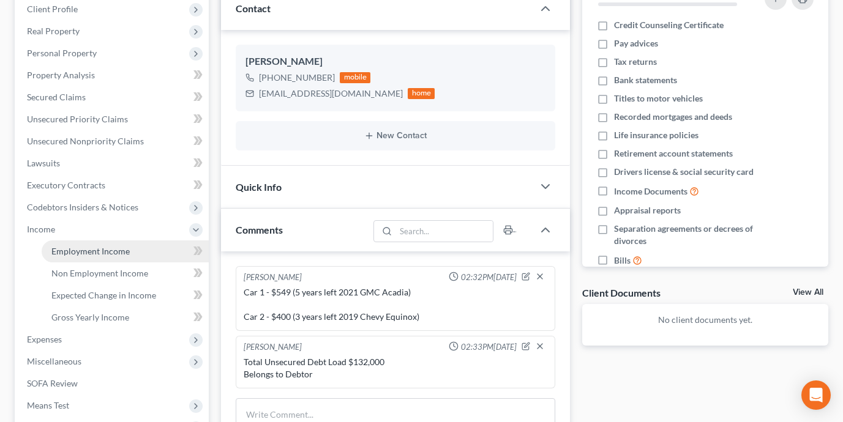
click at [118, 247] on span "Employment Income" at bounding box center [90, 251] width 78 height 10
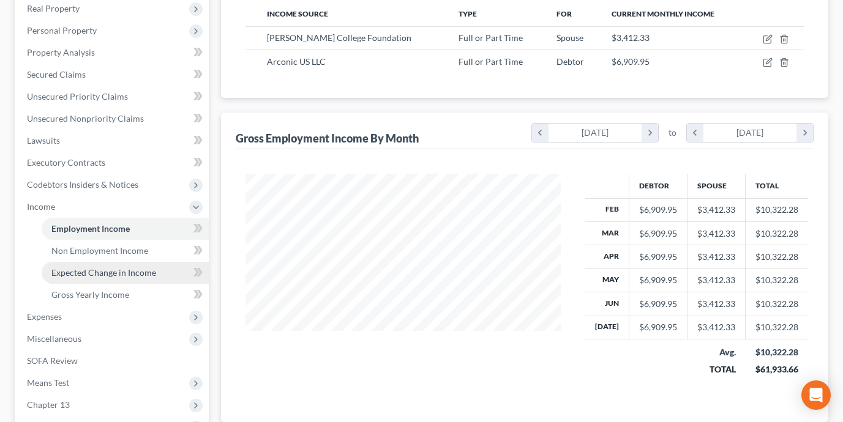
scroll to position [220, 0]
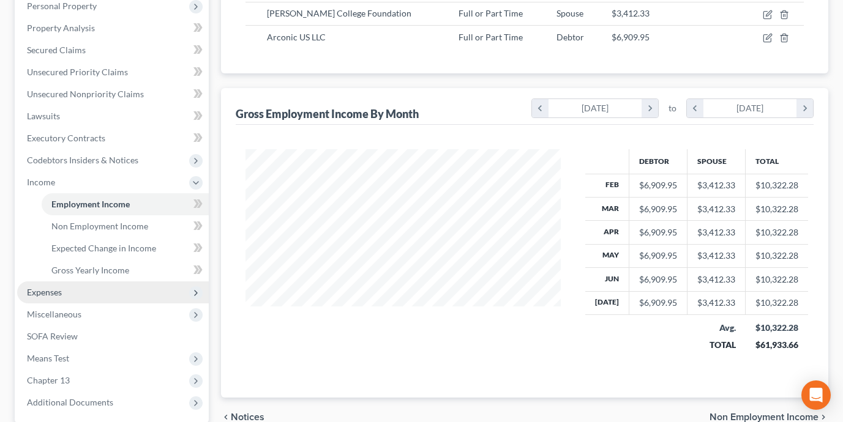
click at [117, 299] on span "Expenses" at bounding box center [113, 293] width 192 height 22
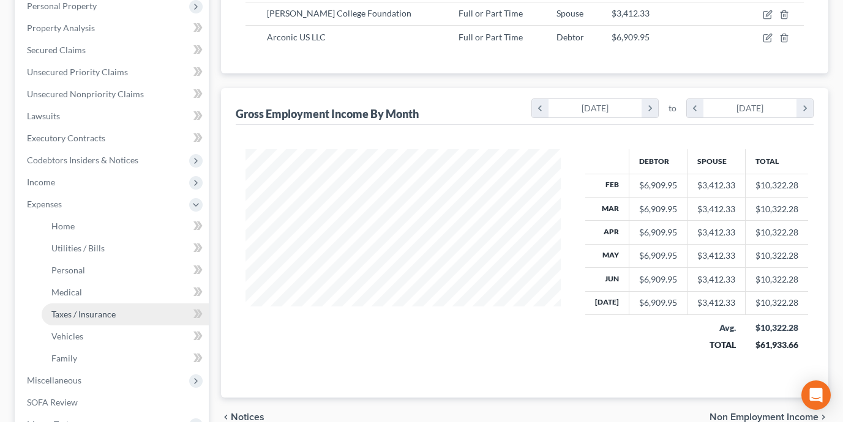
click at [122, 318] on link "Taxes / Insurance" at bounding box center [125, 315] width 167 height 22
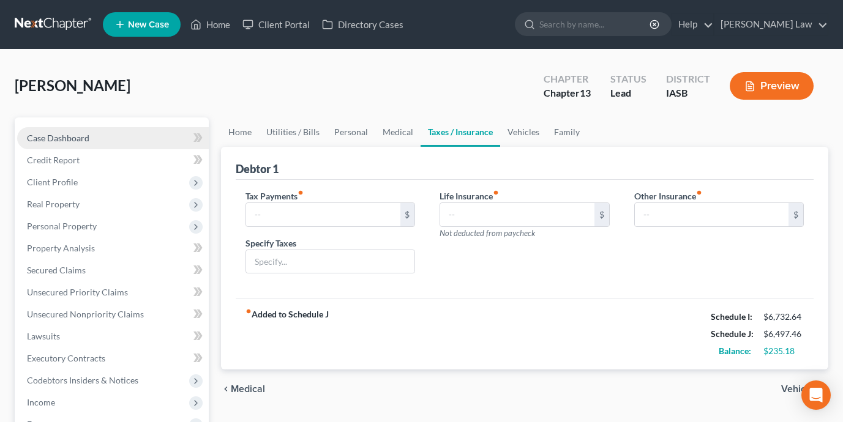
click at [114, 138] on link "Case Dashboard" at bounding box center [113, 138] width 192 height 22
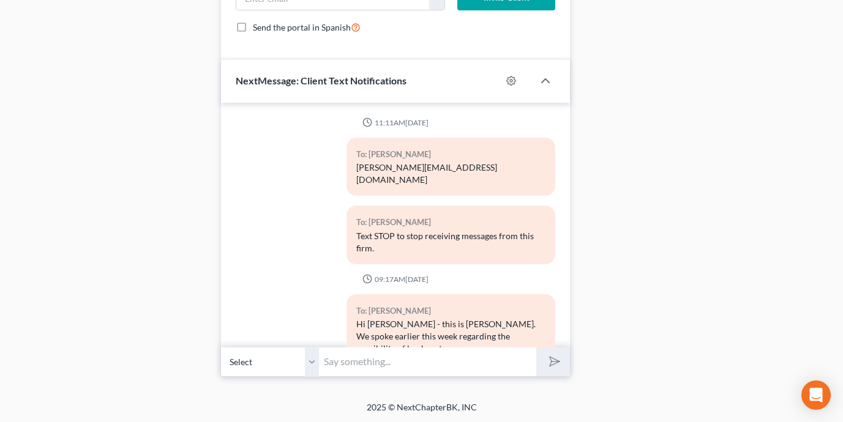
scroll to position [399, 0]
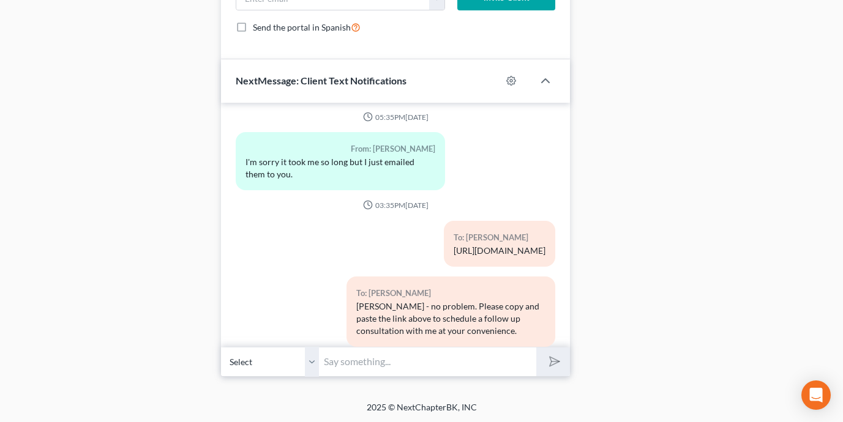
click at [369, 361] on input "text" at bounding box center [427, 362] width 217 height 30
type input "Hi [PERSON_NAME] - this is [PERSON_NAME]. I am following up to see if you have …"
click at [536, 348] on button "submit" at bounding box center [553, 362] width 34 height 29
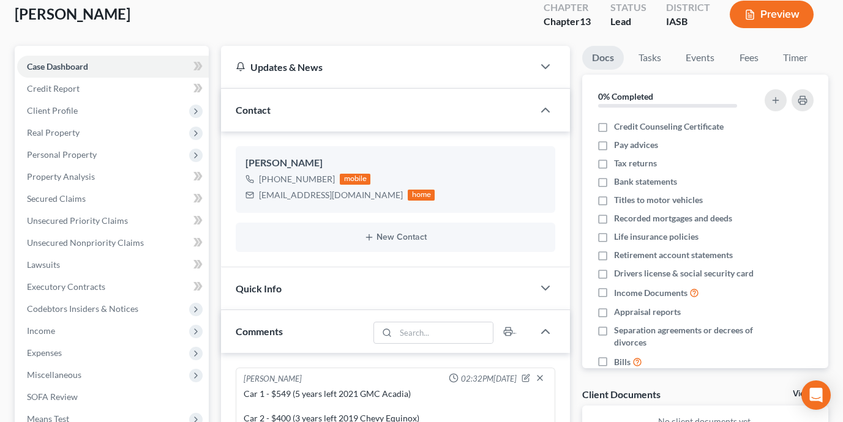
scroll to position [0, 0]
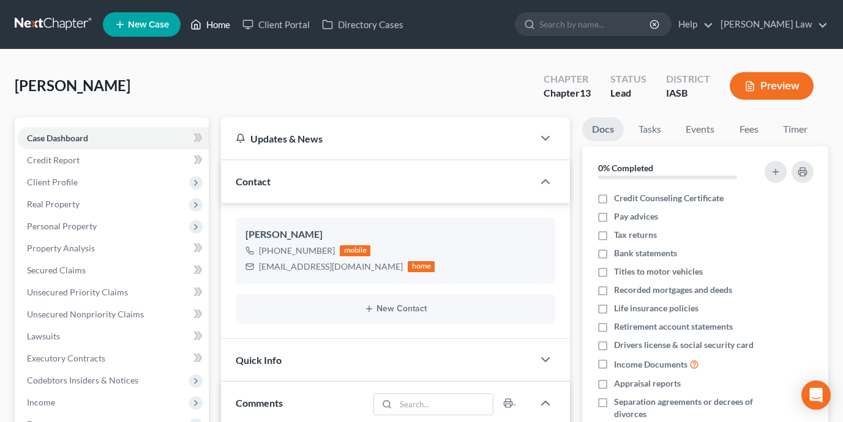
click at [218, 19] on link "Home" at bounding box center [210, 24] width 52 height 22
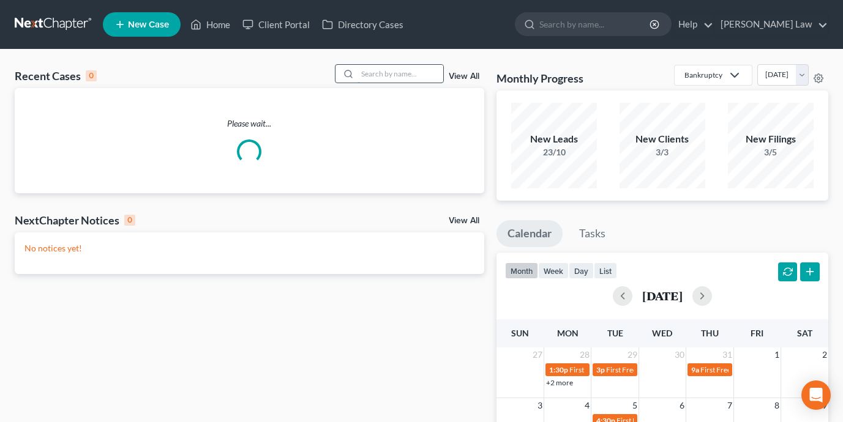
click at [381, 66] on input "search" at bounding box center [401, 74] width 86 height 18
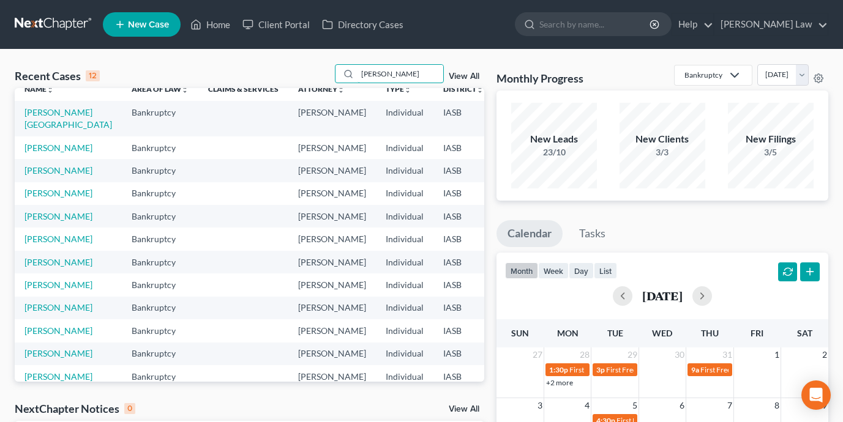
scroll to position [17, 0]
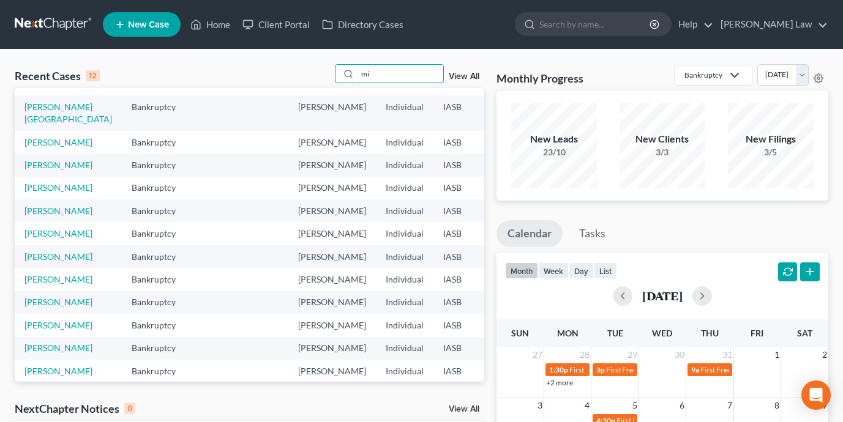
type input "m"
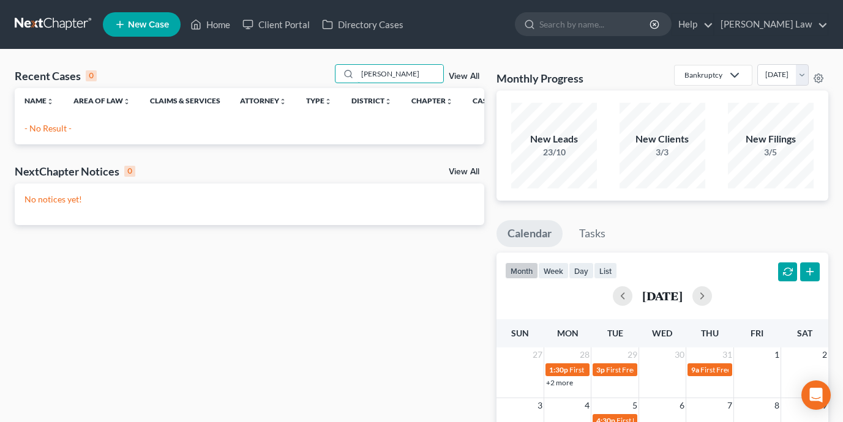
type input "[PERSON_NAME]"
